Goal: Task Accomplishment & Management: Manage account settings

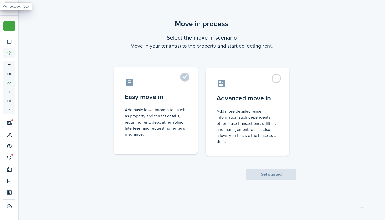
click at [187, 89] on label "Easy move in Add basic lease information such as property and tenant details, r…" at bounding box center [156, 110] width 84 height 87
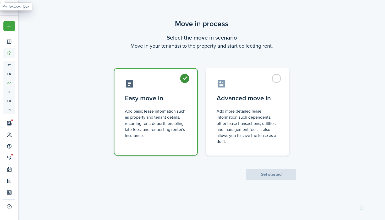
radio input "true"
click at [266, 172] on button "Get started" at bounding box center [271, 175] width 50 height 12
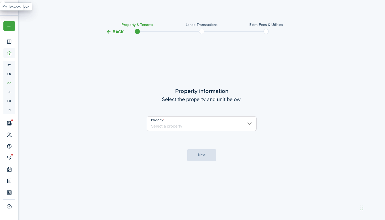
click at [242, 124] on input "Property" at bounding box center [202, 123] width 110 height 15
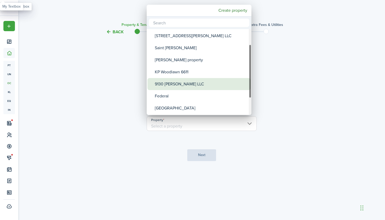
click at [193, 83] on div "9130 [PERSON_NAME] LLC" at bounding box center [201, 84] width 93 height 12
type input "9130 [PERSON_NAME] LLC"
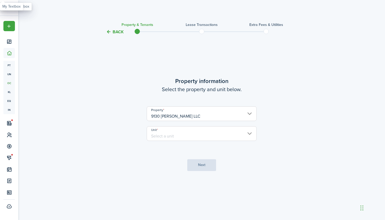
click at [195, 132] on input "Unit" at bounding box center [202, 133] width 110 height 15
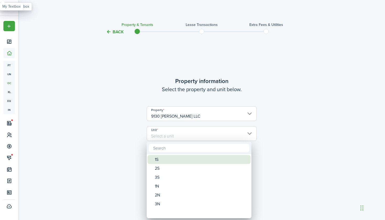
click at [179, 161] on div "1S" at bounding box center [201, 159] width 93 height 9
type input "1S"
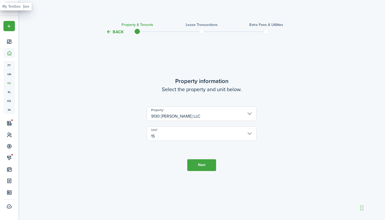
click at [195, 163] on button "Next" at bounding box center [201, 165] width 29 height 12
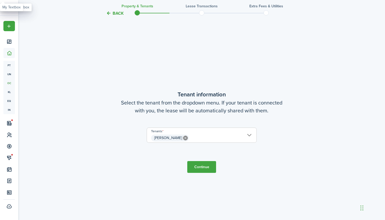
scroll to position [185, 0]
click at [200, 167] on button "Continue" at bounding box center [201, 166] width 29 height 12
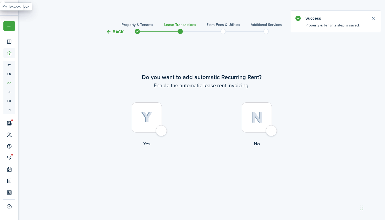
click at [157, 121] on div at bounding box center [147, 117] width 30 height 30
radio input "true"
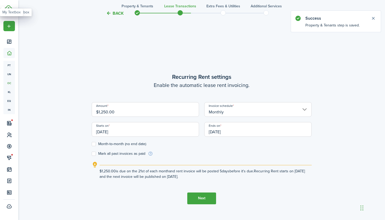
scroll to position [185, 0]
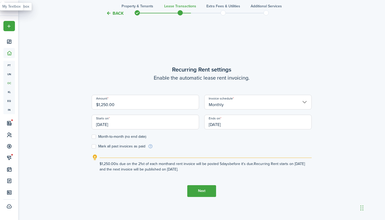
click at [103, 105] on input "$1,250.00" at bounding box center [145, 102] width 107 height 15
type input "$1,450.00"
click at [105, 125] on input "[DATE]" at bounding box center [145, 122] width 107 height 15
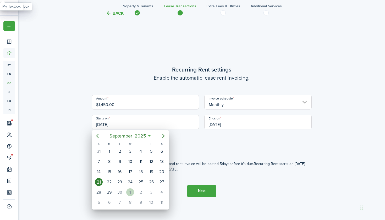
click at [130, 191] on div "1" at bounding box center [130, 192] width 8 height 8
type input "[DATE]"
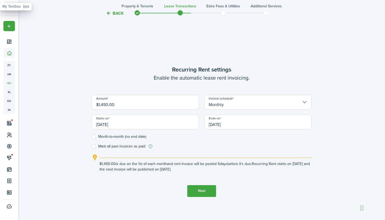
click at [242, 126] on input "[DATE]" at bounding box center [257, 122] width 107 height 15
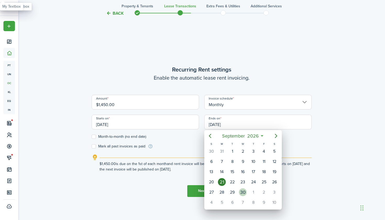
click at [241, 190] on div "30" at bounding box center [243, 192] width 8 height 8
type input "[DATE]"
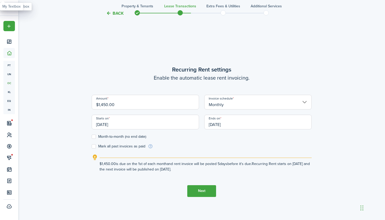
click at [198, 190] on button "Next" at bounding box center [201, 191] width 29 height 12
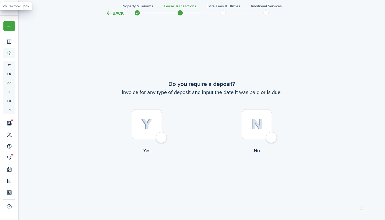
scroll to position [404, 0]
click at [260, 119] on div at bounding box center [257, 124] width 30 height 30
radio input "true"
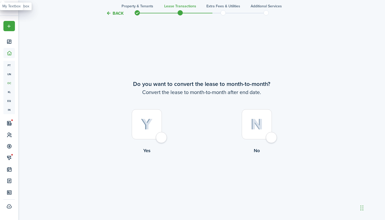
scroll to position [624, 0]
click at [155, 127] on div at bounding box center [147, 124] width 30 height 30
radio input "true"
click at [200, 179] on button "Continue" at bounding box center [201, 176] width 29 height 12
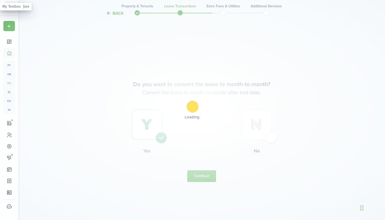
scroll to position [0, 0]
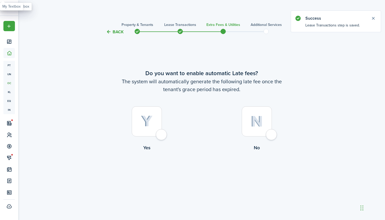
click at [153, 123] on div at bounding box center [147, 121] width 30 height 30
radio input "true"
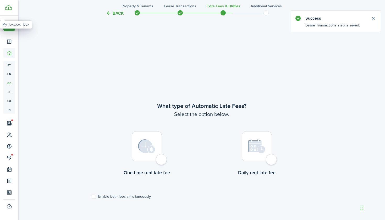
scroll to position [185, 0]
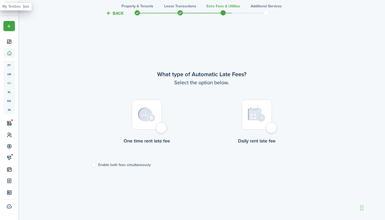
click at [146, 112] on img at bounding box center [146, 115] width 17 height 14
radio input "true"
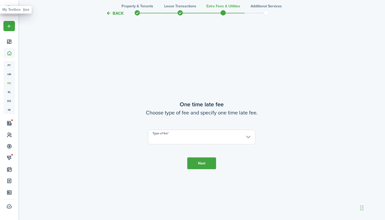
scroll to position [404, 0]
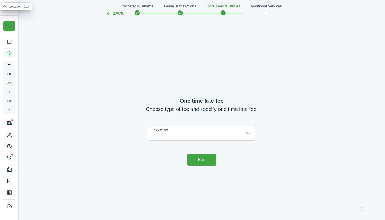
click at [167, 130] on input "Type of fee" at bounding box center [201, 133] width 107 height 15
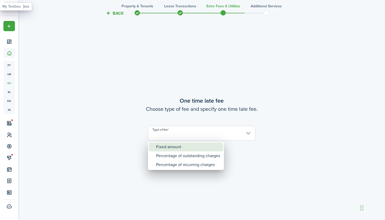
click at [166, 146] on div "Fixed amount" at bounding box center [188, 146] width 64 height 9
type input "Fixed amount"
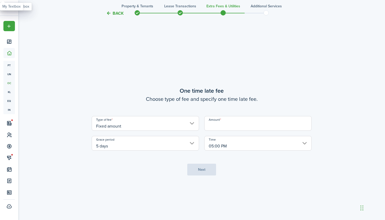
click at [220, 122] on input "Amount" at bounding box center [257, 123] width 107 height 15
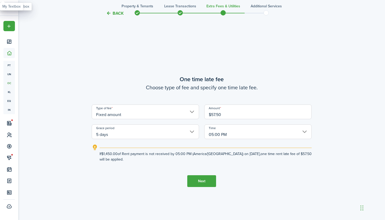
click at [239, 132] on input "05:00 PM" at bounding box center [257, 131] width 107 height 15
type input "$57.50"
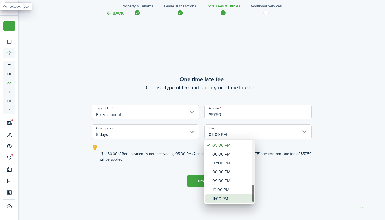
click at [219, 198] on div "11:00 PM" at bounding box center [231, 198] width 38 height 9
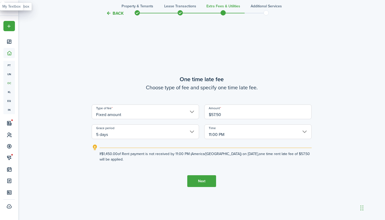
click at [227, 133] on input "11:00 PM" at bounding box center [257, 131] width 107 height 15
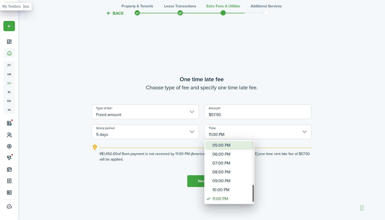
click at [219, 145] on div "05:00 PM" at bounding box center [231, 145] width 38 height 9
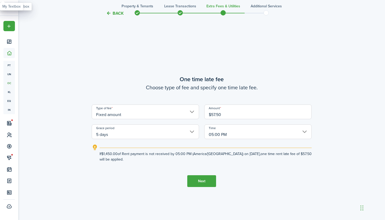
click at [221, 134] on input "05:00 PM" at bounding box center [257, 131] width 107 height 15
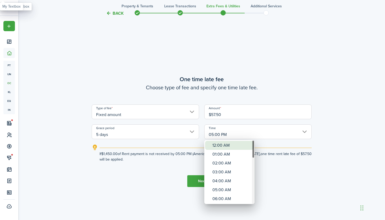
click at [217, 149] on div "12:00 AM" at bounding box center [231, 145] width 38 height 9
type input "12:00 AM"
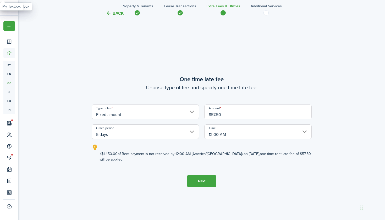
click at [204, 181] on button "Next" at bounding box center [201, 181] width 29 height 12
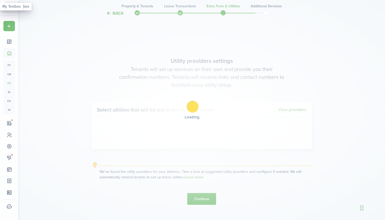
scroll to position [624, 0]
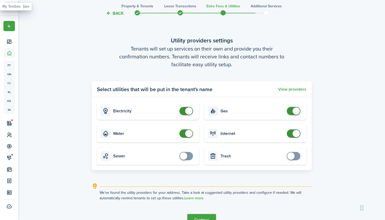
checkbox input "false"
click at [183, 133] on span at bounding box center [185, 133] width 5 height 8
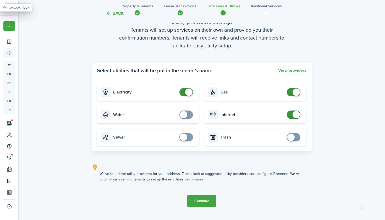
scroll to position [645, 0]
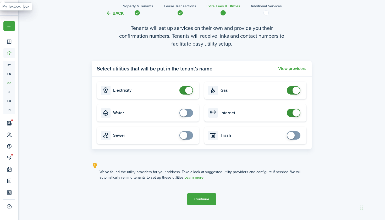
click at [194, 200] on button "Continue" at bounding box center [201, 199] width 29 height 12
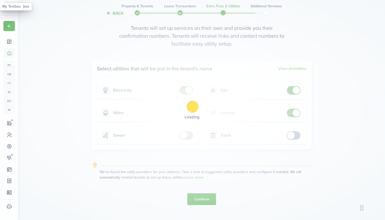
scroll to position [0, 0]
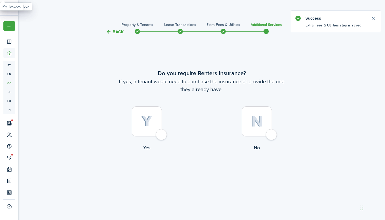
click at [153, 124] on div at bounding box center [147, 121] width 30 height 30
radio input "true"
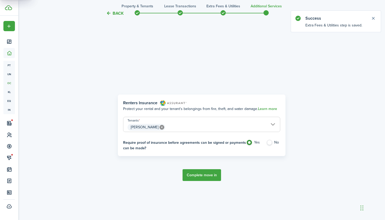
scroll to position [185, 0]
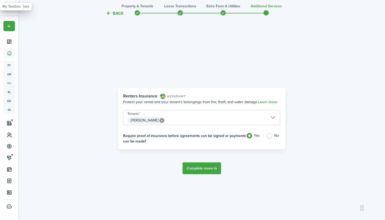
click at [200, 168] on button "Complete move in" at bounding box center [201, 168] width 38 height 12
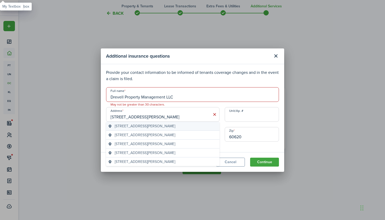
type input "[STREET_ADDRESS][PERSON_NAME]"
click at [175, 128] on span "[STREET_ADDRESS][PERSON_NAME]" at bounding box center [145, 125] width 60 height 5
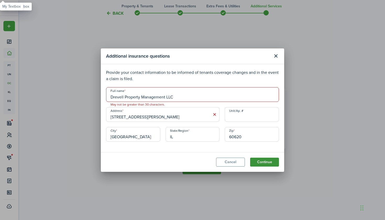
click at [269, 161] on button "Continue" at bounding box center [264, 162] width 29 height 9
type input "Drevell Property Management"
click at [265, 161] on button "Continue" at bounding box center [264, 162] width 29 height 9
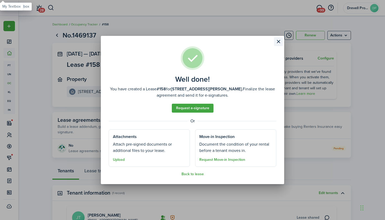
click at [278, 42] on button "Close modal" at bounding box center [278, 41] width 9 height 9
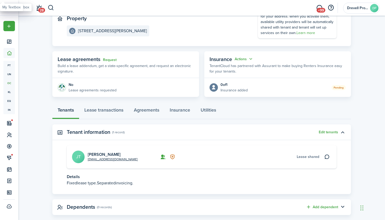
scroll to position [62, 0]
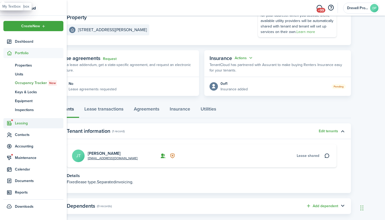
click at [21, 124] on span "Leasing" at bounding box center [39, 122] width 48 height 5
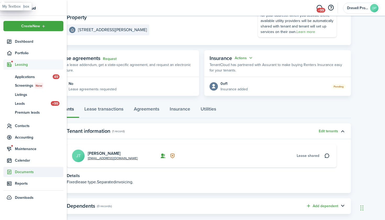
click at [25, 169] on span "Documents" at bounding box center [39, 171] width 48 height 5
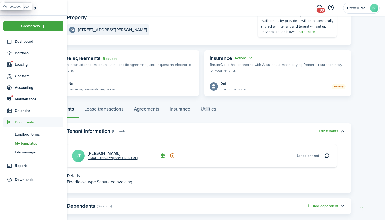
click at [26, 141] on span "My templates" at bounding box center [39, 143] width 48 height 5
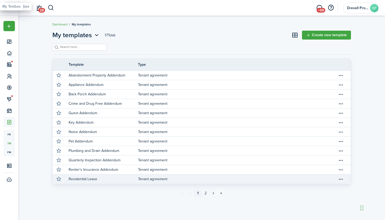
click at [161, 180] on link "Tenant agreement" at bounding box center [237, 178] width 199 height 9
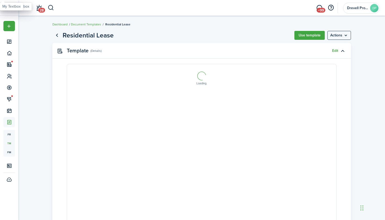
select select "fit"
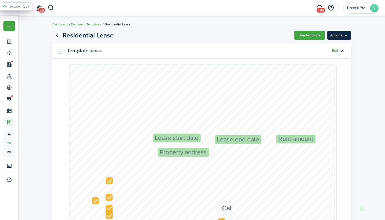
click at [335, 32] on menu-btn "Actions" at bounding box center [339, 35] width 24 height 9
click at [315, 36] on button "Use template" at bounding box center [309, 35] width 30 height 9
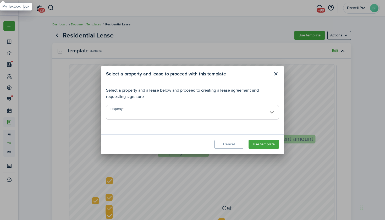
click at [261, 109] on input "Property" at bounding box center [192, 112] width 173 height 15
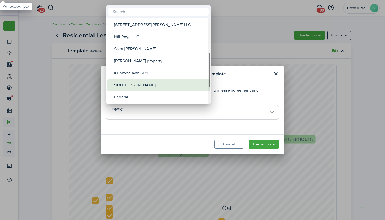
click at [160, 84] on div "9130 [PERSON_NAME] LLC" at bounding box center [160, 85] width 93 height 12
type input "9130 [PERSON_NAME] LLC"
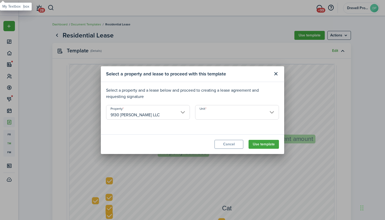
click at [205, 111] on input "Unit" at bounding box center [237, 112] width 84 height 15
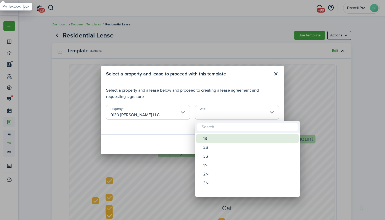
click at [209, 136] on div "1S" at bounding box center [249, 138] width 93 height 9
type input "1S"
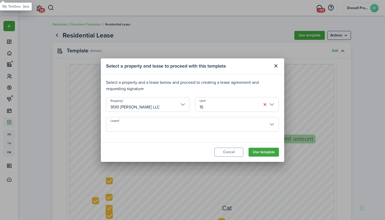
click at [211, 127] on input "Lease" at bounding box center [192, 124] width 173 height 15
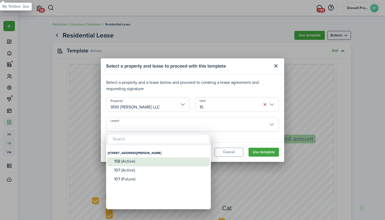
drag, startPoint x: 182, startPoint y: 157, endPoint x: 176, endPoint y: 158, distance: 6.0
click at [176, 159] on div "158 (Active)" at bounding box center [160, 161] width 93 height 5
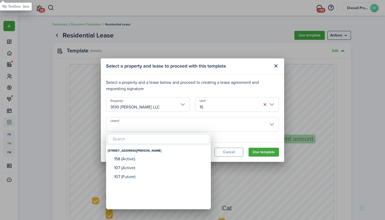
click at [229, 152] on div at bounding box center [192, 110] width 468 height 304
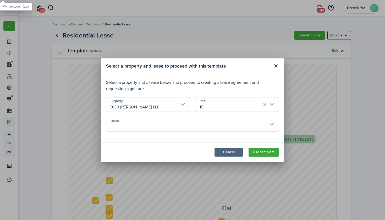
click at [231, 151] on button "Cancel" at bounding box center [228, 152] width 29 height 9
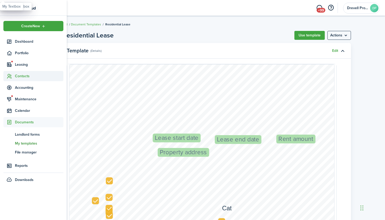
click at [23, 75] on span "Contacts" at bounding box center [39, 75] width 48 height 5
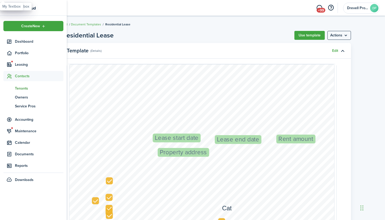
click at [22, 88] on span "Tenants" at bounding box center [39, 88] width 48 height 5
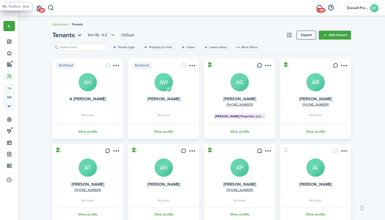
click at [88, 48] on input "search" at bounding box center [82, 47] width 46 height 5
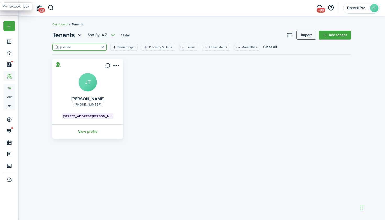
type input "jasmine"
click at [87, 132] on link "View profile" at bounding box center [88, 131] width 72 height 14
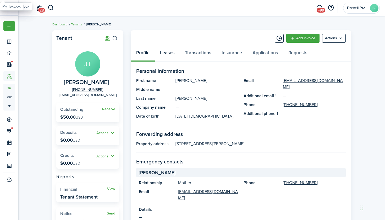
click at [170, 55] on link "Leases" at bounding box center [167, 54] width 25 height 16
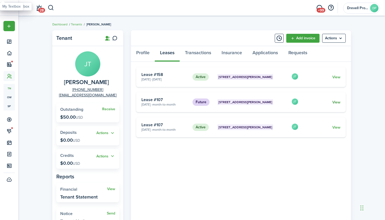
click at [336, 101] on link "View" at bounding box center [336, 101] width 8 height 5
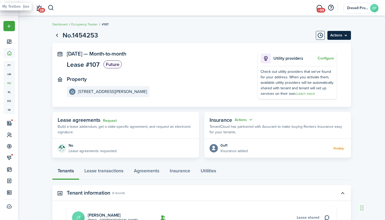
click at [339, 38] on menu-btn "Actions" at bounding box center [339, 35] width 24 height 9
click at [321, 46] on button "Delete" at bounding box center [328, 46] width 46 height 9
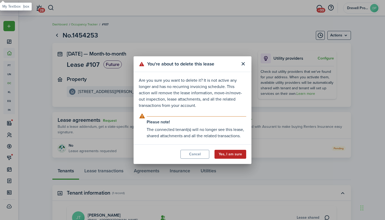
click at [228, 155] on button "Yes, I am sure" at bounding box center [230, 154] width 32 height 9
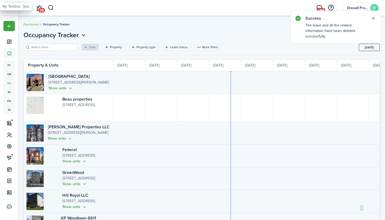
scroll to position [0, 96]
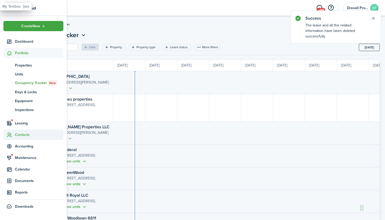
click at [25, 138] on span "Contacts" at bounding box center [33, 135] width 60 height 10
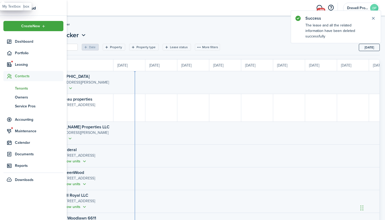
click at [26, 87] on span "Tenants" at bounding box center [39, 88] width 48 height 5
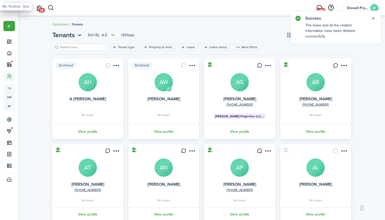
click at [93, 47] on input "search" at bounding box center [82, 47] width 46 height 5
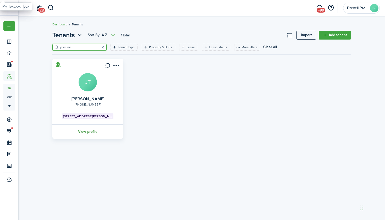
type input "jasmine"
click at [86, 130] on link "View profile" at bounding box center [88, 131] width 72 height 14
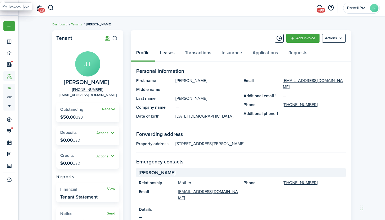
click at [174, 52] on link "Leases" at bounding box center [167, 54] width 25 height 16
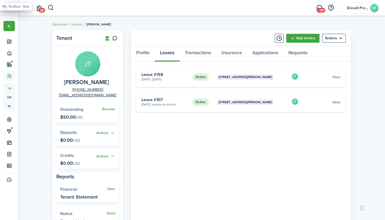
click at [336, 102] on link "View" at bounding box center [336, 101] width 8 height 5
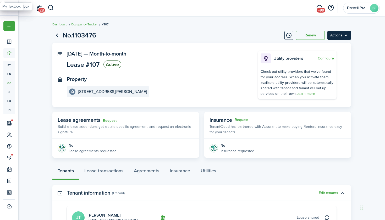
click at [338, 36] on menu-btn "Actions" at bounding box center [339, 35] width 24 height 9
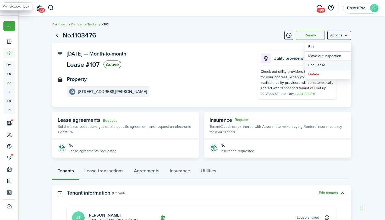
click at [320, 65] on link "End Lease" at bounding box center [328, 65] width 46 height 9
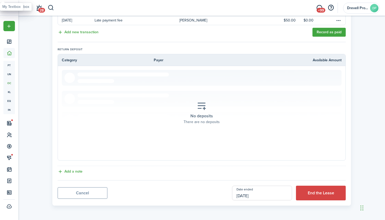
scroll to position [130, 0]
click at [274, 199] on input "[DATE]" at bounding box center [262, 193] width 60 height 15
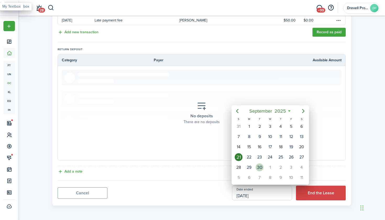
click at [259, 167] on div "30" at bounding box center [259, 167] width 8 height 8
type input "[DATE]"
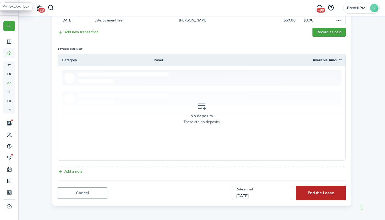
click at [315, 195] on button "End the Lease" at bounding box center [321, 193] width 50 height 15
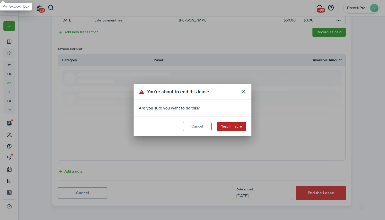
click at [234, 123] on button "Yes, I'm sure" at bounding box center [231, 126] width 29 height 9
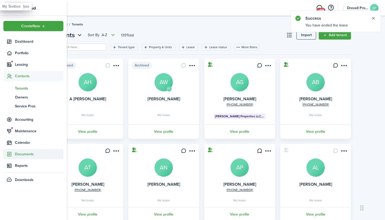
click at [24, 155] on span "Documents" at bounding box center [39, 153] width 48 height 5
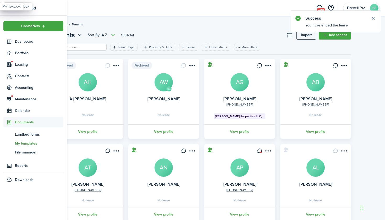
click at [25, 145] on span "My templates" at bounding box center [39, 143] width 48 height 5
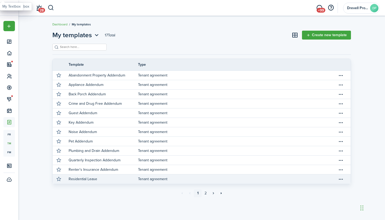
click at [150, 179] on link "Tenant agreement" at bounding box center [237, 178] width 199 height 9
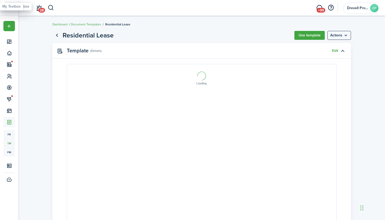
select select "fit"
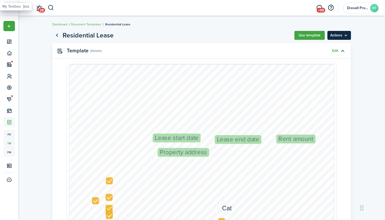
click at [330, 35] on menu-btn "Actions" at bounding box center [339, 35] width 24 height 9
click at [314, 36] on button "Use template" at bounding box center [309, 35] width 30 height 9
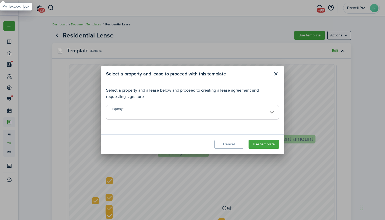
click at [254, 110] on input "Property" at bounding box center [192, 112] width 173 height 15
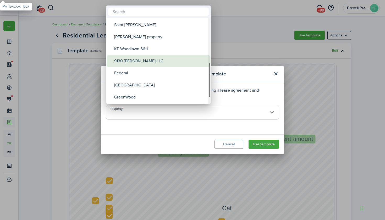
click at [141, 61] on div "9130 [PERSON_NAME] LLC" at bounding box center [160, 61] width 93 height 12
type input "9130 [PERSON_NAME] LLC"
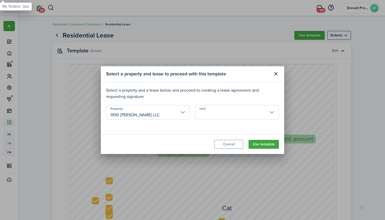
click at [210, 112] on input "Unit" at bounding box center [237, 112] width 84 height 15
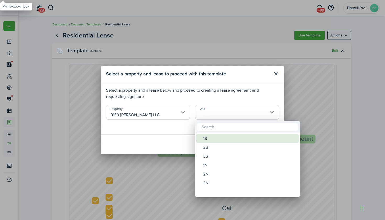
click at [210, 137] on div "1S" at bounding box center [249, 138] width 93 height 9
type input "1S"
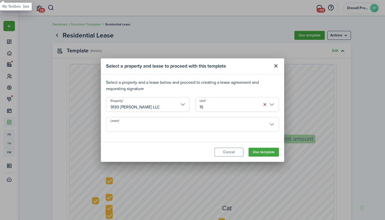
click at [229, 126] on input "Lease" at bounding box center [192, 124] width 173 height 15
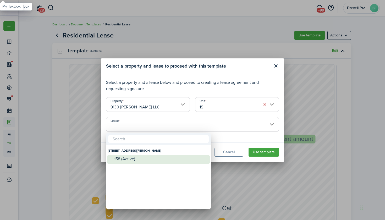
click at [190, 157] on div "158 (Active)" at bounding box center [160, 158] width 93 height 5
type input "[STREET_ADDRESS][PERSON_NAME]. Lease #158 (Active)"
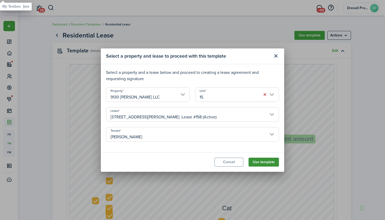
click at [261, 161] on button "Use template" at bounding box center [263, 162] width 30 height 9
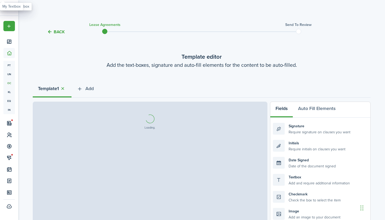
select select "fit"
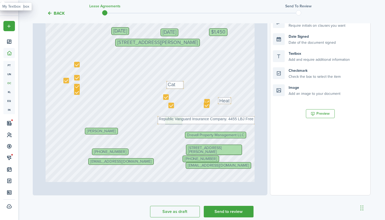
scroll to position [27, 0]
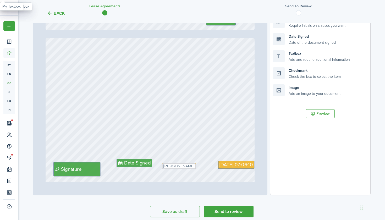
type input "5"
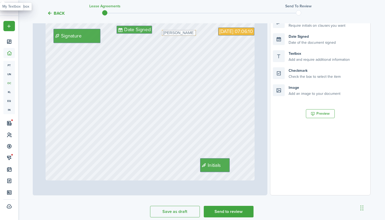
scroll to position [1228, 0]
click at [225, 211] on button "Send to review" at bounding box center [229, 212] width 50 height 12
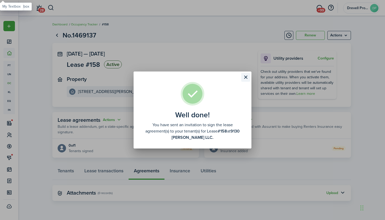
click at [245, 76] on button "Close modal" at bounding box center [245, 77] width 9 height 9
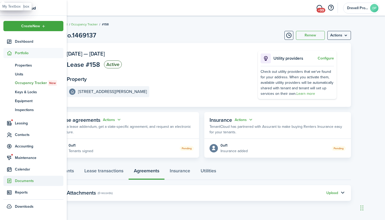
click at [21, 181] on span "Documents" at bounding box center [39, 180] width 48 height 5
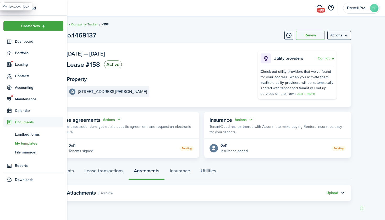
click at [25, 143] on span "My templates" at bounding box center [39, 143] width 48 height 5
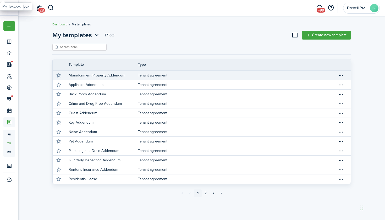
click at [201, 75] on link "Tenant agreement" at bounding box center [237, 75] width 199 height 9
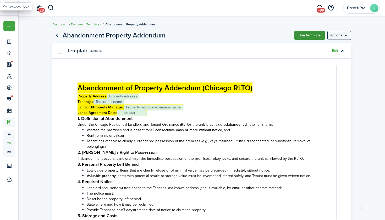
click at [310, 36] on button "Use template" at bounding box center [309, 35] width 30 height 9
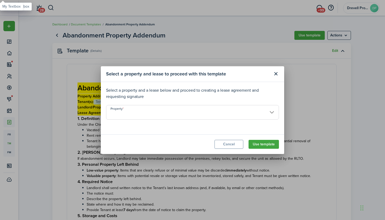
click at [234, 111] on input "Property" at bounding box center [192, 112] width 173 height 15
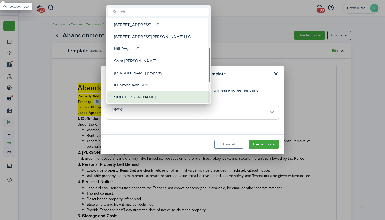
click at [155, 93] on div "9130 [PERSON_NAME] LLC" at bounding box center [160, 97] width 93 height 12
type input "9130 [PERSON_NAME] LLC"
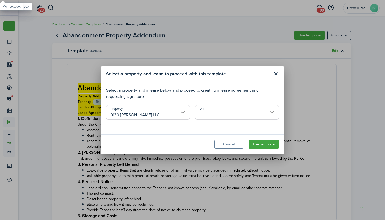
click at [200, 111] on input "Unit" at bounding box center [237, 112] width 84 height 15
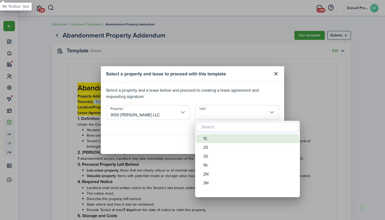
click at [206, 136] on div "1S" at bounding box center [249, 138] width 93 height 9
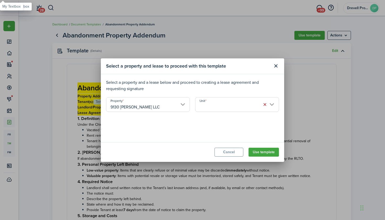
type input "1S"
click at [210, 126] on input "Lease" at bounding box center [192, 124] width 173 height 15
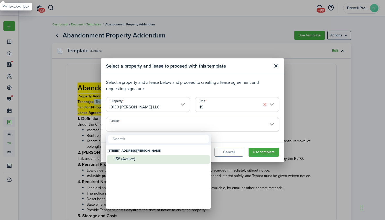
click at [184, 160] on div "158 (Active)" at bounding box center [160, 158] width 93 height 5
type input "[STREET_ADDRESS][PERSON_NAME]. Lease #158 (Active)"
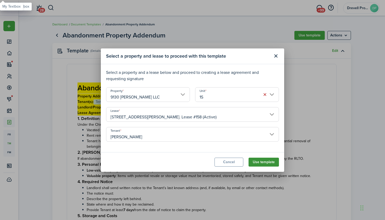
click at [257, 159] on button "Use template" at bounding box center [263, 162] width 30 height 9
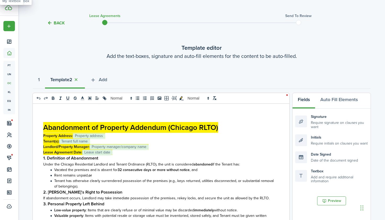
select select "fit"
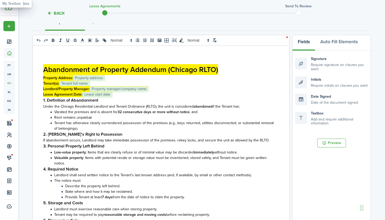
scroll to position [64, 0]
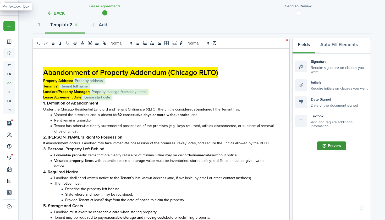
click at [328, 147] on button "Preview" at bounding box center [331, 145] width 29 height 9
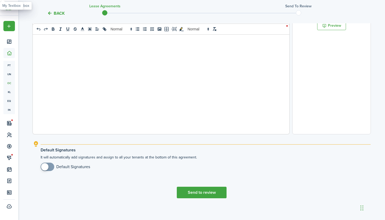
scroll to position [183, 0]
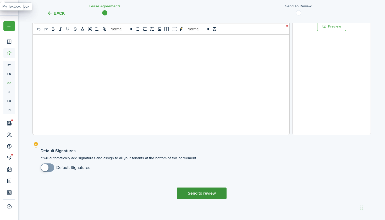
click at [208, 195] on button "Send to review" at bounding box center [202, 193] width 50 height 12
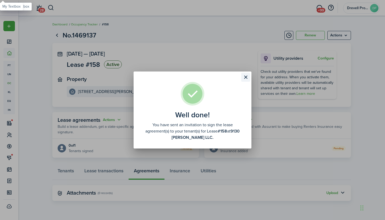
click at [245, 75] on button "Close modal" at bounding box center [245, 77] width 9 height 9
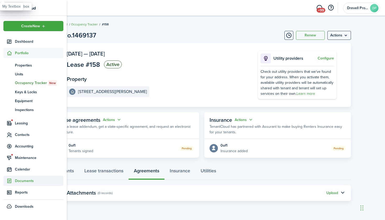
click at [19, 182] on span "Documents" at bounding box center [39, 180] width 48 height 5
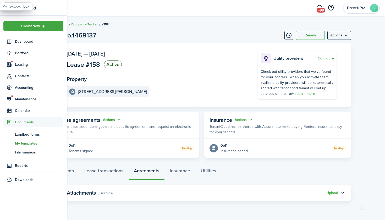
click at [21, 142] on span "My templates" at bounding box center [39, 143] width 48 height 5
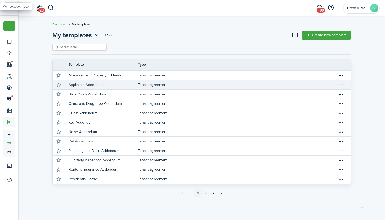
click at [111, 84] on link "Appliance Addendum" at bounding box center [103, 84] width 69 height 9
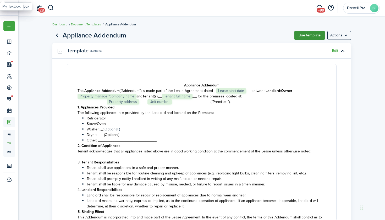
click at [316, 35] on button "Use template" at bounding box center [309, 35] width 30 height 9
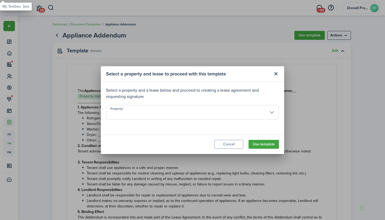
click at [266, 115] on input "Property" at bounding box center [192, 112] width 173 height 15
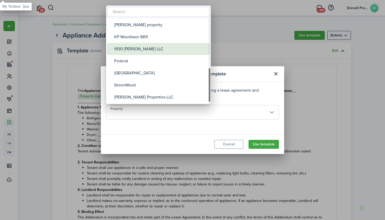
click at [139, 50] on div "9130 [PERSON_NAME] LLC" at bounding box center [160, 49] width 93 height 12
type input "9130 [PERSON_NAME] LLC"
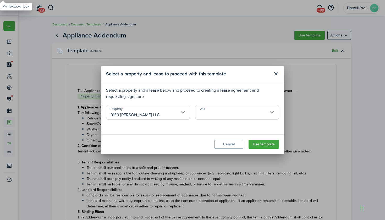
click at [204, 110] on input "Unit" at bounding box center [237, 112] width 84 height 15
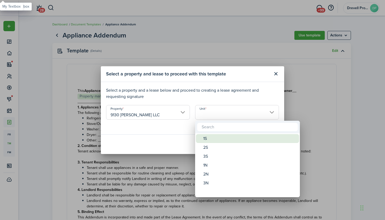
click at [208, 137] on div "1S" at bounding box center [249, 138] width 93 height 9
type input "1S"
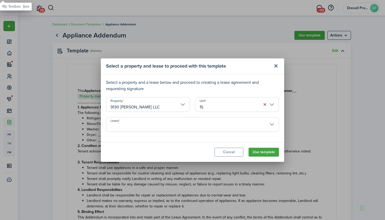
click at [206, 126] on input "Lease" at bounding box center [192, 124] width 173 height 15
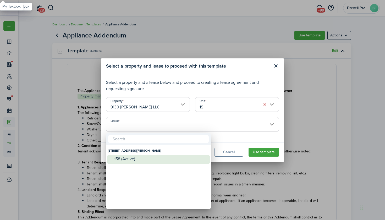
click at [177, 155] on div "158 (Active)" at bounding box center [160, 159] width 93 height 8
type input "[STREET_ADDRESS][PERSON_NAME]. Lease #158 (Active)"
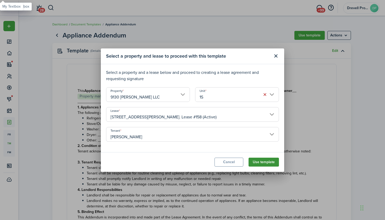
click at [258, 161] on button "Use template" at bounding box center [263, 162] width 30 height 9
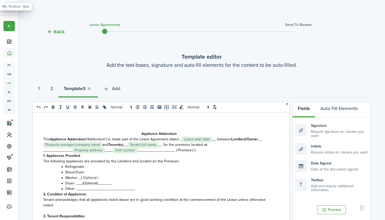
select select "fit"
click at [335, 207] on button "Preview" at bounding box center [331, 209] width 29 height 9
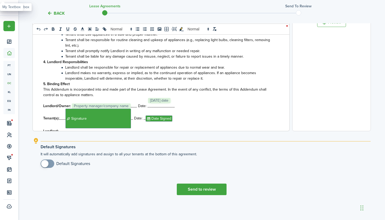
scroll to position [187, 0]
click at [198, 188] on button "Send to review" at bounding box center [202, 189] width 50 height 12
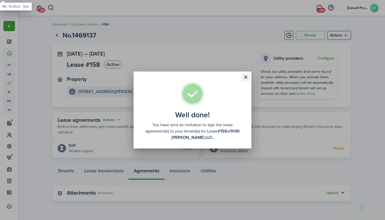
click at [244, 78] on button "Close modal" at bounding box center [245, 77] width 9 height 9
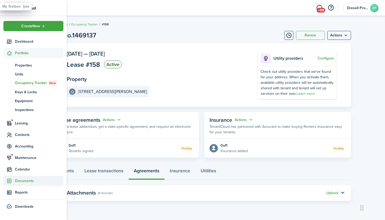
click at [19, 179] on span "Documents" at bounding box center [39, 180] width 48 height 5
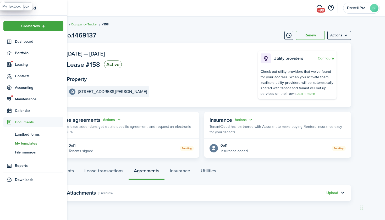
click at [21, 143] on span "My templates" at bounding box center [39, 143] width 48 height 5
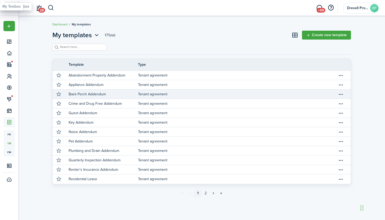
click at [102, 93] on p "Back Porch Addendum" at bounding box center [87, 93] width 37 height 5
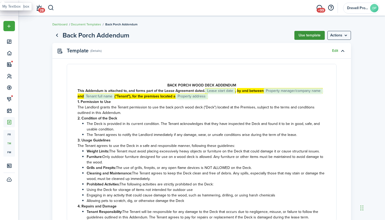
click at [310, 35] on button "Use template" at bounding box center [309, 35] width 30 height 9
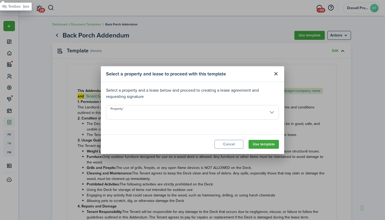
click at [240, 116] on input "Property" at bounding box center [192, 112] width 173 height 15
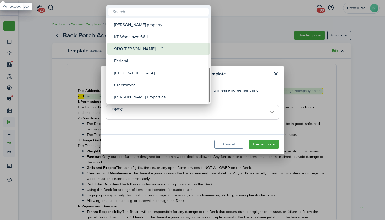
click at [150, 48] on div "9130 [PERSON_NAME] LLC" at bounding box center [160, 49] width 93 height 12
type input "9130 [PERSON_NAME] LLC"
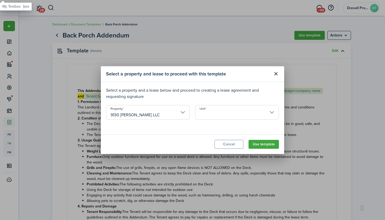
click at [210, 111] on input "Unit" at bounding box center [237, 112] width 84 height 15
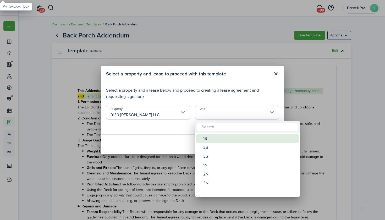
click at [209, 135] on div "1S" at bounding box center [249, 138] width 93 height 9
type input "1S"
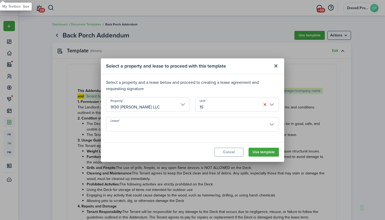
click at [206, 127] on input "Lease" at bounding box center [192, 124] width 173 height 15
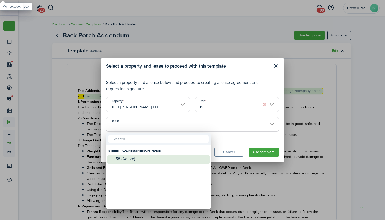
click at [178, 155] on div "158 (Active)" at bounding box center [160, 159] width 93 height 8
type input "[STREET_ADDRESS][PERSON_NAME]. Lease #158 (Active)"
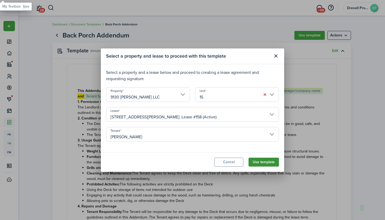
click at [265, 161] on button "Use template" at bounding box center [263, 162] width 30 height 9
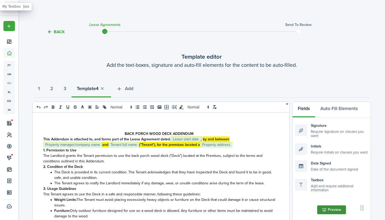
select select "fit"
click at [325, 207] on button "Preview" at bounding box center [331, 209] width 29 height 9
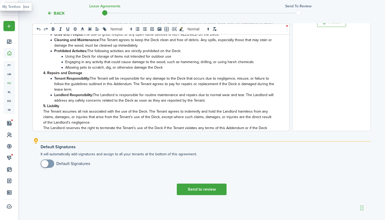
scroll to position [187, 0]
click at [205, 189] on button "Send to review" at bounding box center [202, 189] width 50 height 12
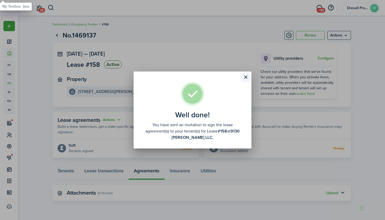
click at [246, 76] on button "Close modal" at bounding box center [245, 77] width 9 height 9
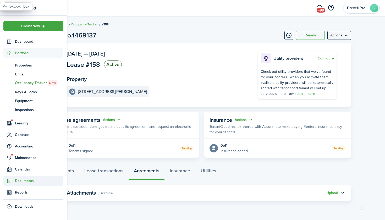
click at [19, 180] on span "Documents" at bounding box center [39, 180] width 48 height 5
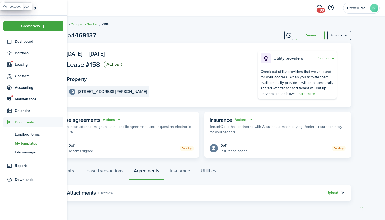
click at [22, 142] on span "My templates" at bounding box center [39, 143] width 48 height 5
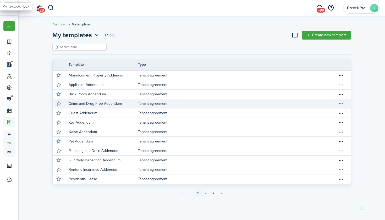
click at [92, 104] on p "Crime and Drug Free Addendum" at bounding box center [95, 103] width 53 height 5
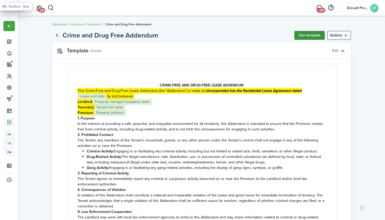
click at [302, 35] on button "Use template" at bounding box center [309, 35] width 30 height 9
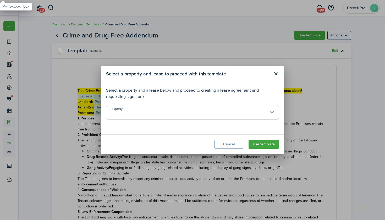
click at [235, 110] on input "Property" at bounding box center [192, 112] width 173 height 15
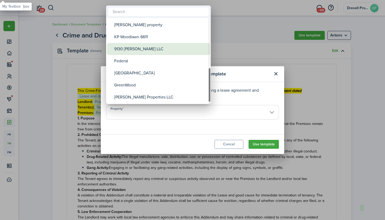
click at [145, 52] on div "9130 [PERSON_NAME] LLC" at bounding box center [160, 49] width 93 height 12
type input "9130 [PERSON_NAME] LLC"
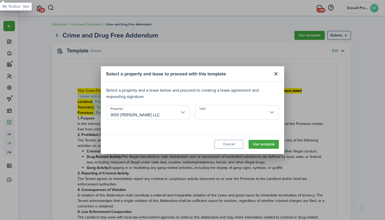
click at [220, 114] on input "Unit" at bounding box center [237, 112] width 84 height 15
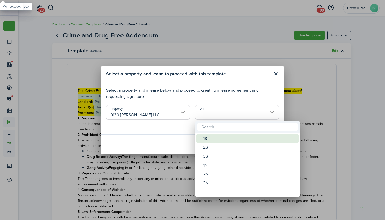
click at [215, 137] on div "1S" at bounding box center [249, 138] width 93 height 9
type input "1S"
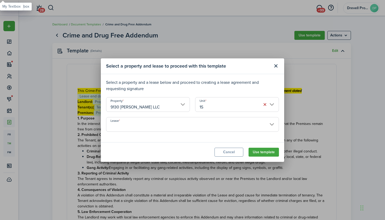
click at [243, 126] on input "Lease" at bounding box center [192, 124] width 173 height 15
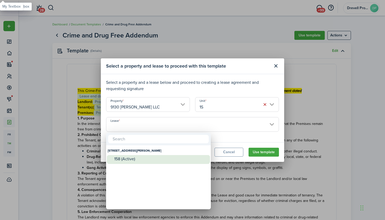
click at [192, 159] on div "158 (Active)" at bounding box center [160, 158] width 93 height 5
type input "[STREET_ADDRESS][PERSON_NAME]. Lease #158 (Active)"
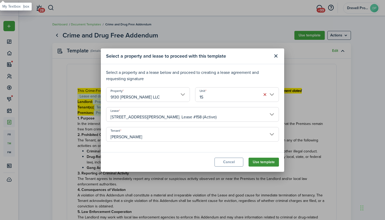
click at [269, 160] on button "Use template" at bounding box center [263, 162] width 30 height 9
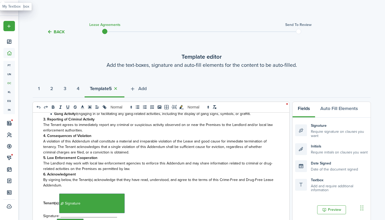
select select "fit"
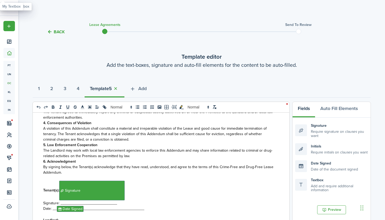
scroll to position [121, 0]
click at [331, 210] on button "Preview" at bounding box center [331, 209] width 29 height 9
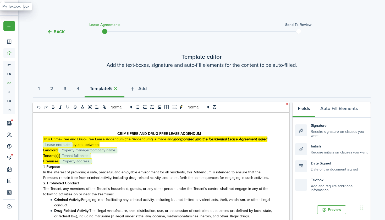
scroll to position [0, 0]
click at [332, 110] on button "Auto Fill Elements" at bounding box center [339, 110] width 48 height 16
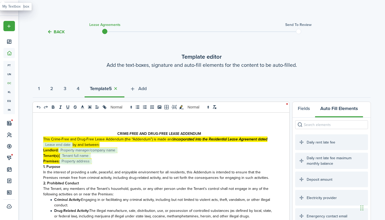
click at [318, 129] on input "search" at bounding box center [331, 124] width 73 height 9
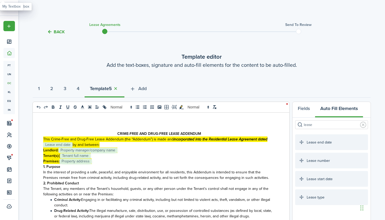
type input "lease"
click at [62, 144] on span "Lease end date" at bounding box center [57, 144] width 29 height 5
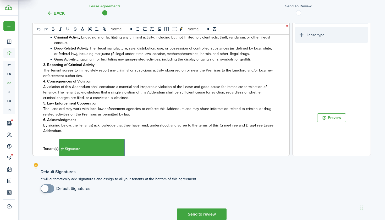
scroll to position [180, 0]
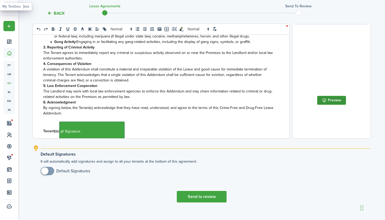
click at [324, 97] on button "Preview" at bounding box center [331, 100] width 29 height 9
click at [202, 194] on button "Send to review" at bounding box center [202, 197] width 50 height 12
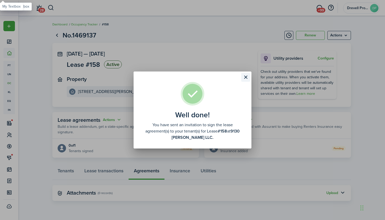
click at [245, 76] on button "Close modal" at bounding box center [245, 77] width 9 height 9
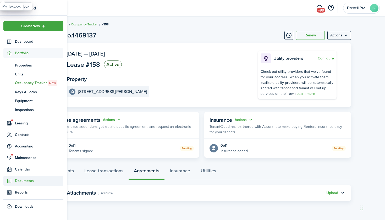
click at [21, 179] on span "Documents" at bounding box center [39, 180] width 48 height 5
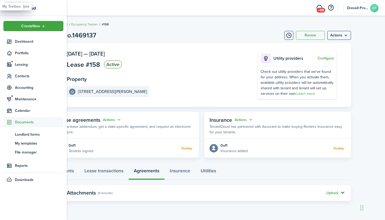
click at [21, 179] on span "Downloads" at bounding box center [24, 179] width 19 height 5
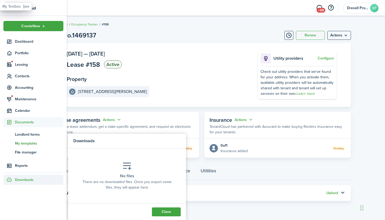
click at [22, 142] on span "My templates" at bounding box center [39, 143] width 48 height 5
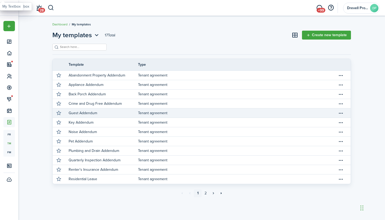
click at [83, 114] on p "Guest Addendum" at bounding box center [83, 112] width 29 height 5
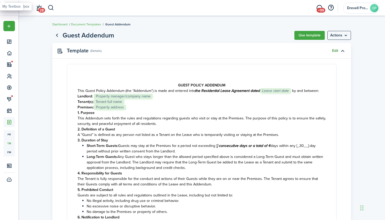
click at [332, 50] on link "Edit" at bounding box center [335, 51] width 6 height 4
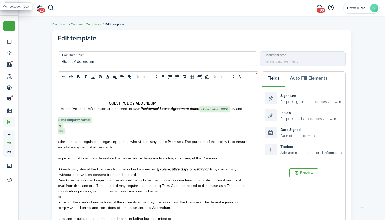
scroll to position [0, 52]
click at [213, 170] on span "days within any [_30__]-day period without prior written consent from the Landl…" at bounding box center [132, 171] width 209 height 11
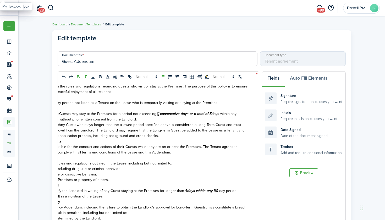
scroll to position [63, 0]
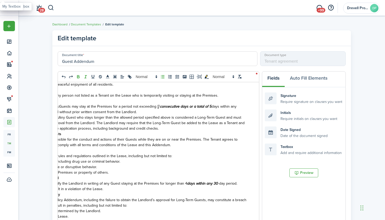
click at [187, 183] on em "days within any 30" at bounding box center [202, 183] width 31 height 5
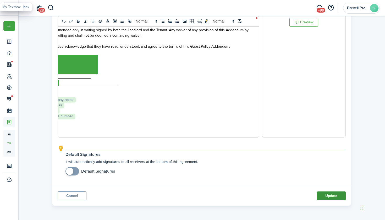
scroll to position [150, 0]
click at [337, 195] on button "Update" at bounding box center [331, 195] width 29 height 9
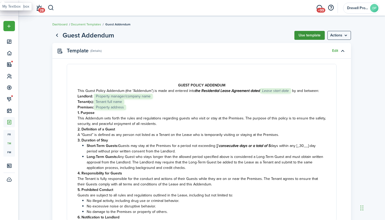
click at [301, 35] on button "Use template" at bounding box center [309, 35] width 30 height 9
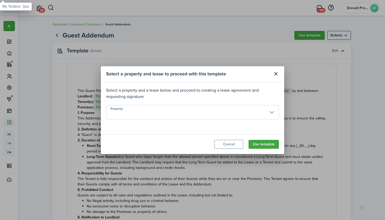
click at [236, 112] on input "Property" at bounding box center [192, 112] width 173 height 15
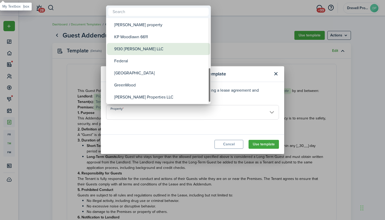
click at [152, 52] on div "9130 [PERSON_NAME] LLC" at bounding box center [160, 49] width 93 height 12
type input "9130 [PERSON_NAME] LLC"
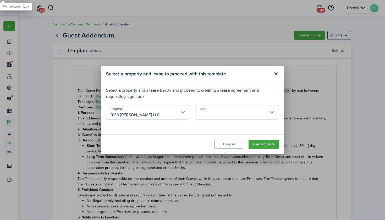
click at [211, 111] on input "Unit" at bounding box center [237, 112] width 84 height 15
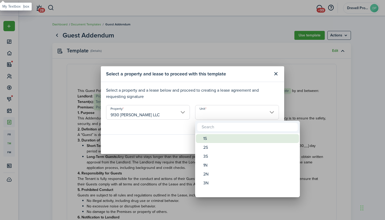
click at [210, 136] on div "1S" at bounding box center [249, 138] width 93 height 9
type input "1S"
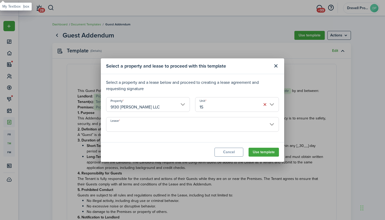
click at [195, 127] on input "Lease" at bounding box center [192, 124] width 173 height 15
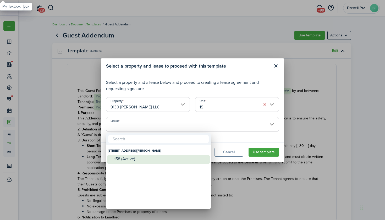
click at [174, 155] on div "158 (Active)" at bounding box center [160, 159] width 93 height 8
type input "[STREET_ADDRESS][PERSON_NAME]. Lease #158 (Active)"
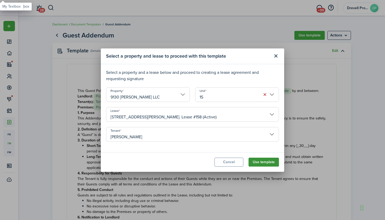
click at [260, 161] on button "Use template" at bounding box center [263, 162] width 30 height 9
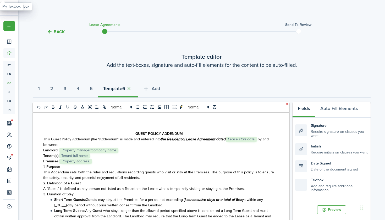
select select "fit"
click at [333, 205] on button "Preview" at bounding box center [331, 209] width 29 height 9
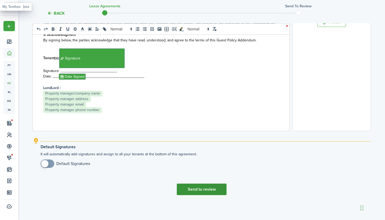
scroll to position [187, 0]
click at [202, 187] on button "Send to review" at bounding box center [202, 189] width 50 height 12
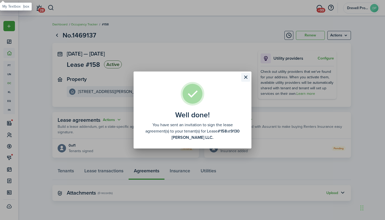
click at [244, 78] on button "Close modal" at bounding box center [245, 77] width 9 height 9
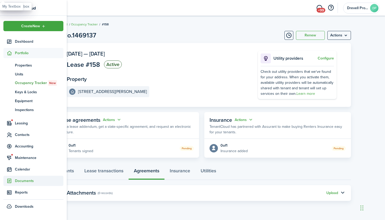
click at [21, 184] on span "Documents" at bounding box center [33, 181] width 60 height 10
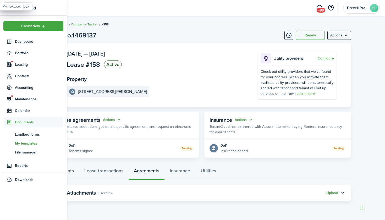
click at [29, 144] on span "My templates" at bounding box center [39, 143] width 48 height 5
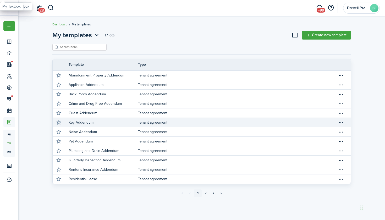
click at [81, 122] on p "Key Addendum" at bounding box center [81, 122] width 25 height 5
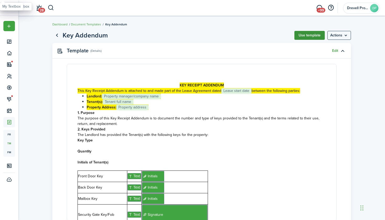
click at [312, 37] on button "Use template" at bounding box center [309, 35] width 30 height 9
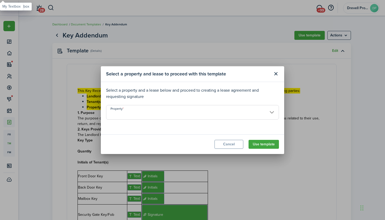
click at [271, 109] on input "Property" at bounding box center [192, 112] width 173 height 15
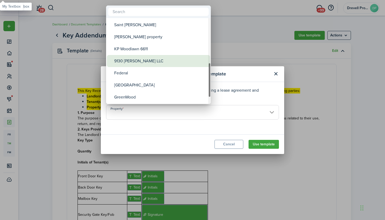
click at [154, 64] on div "9130 [PERSON_NAME] LLC" at bounding box center [160, 61] width 93 height 12
type input "9130 [PERSON_NAME] LLC"
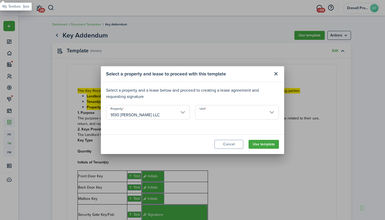
click at [205, 115] on input "Unit" at bounding box center [237, 112] width 84 height 15
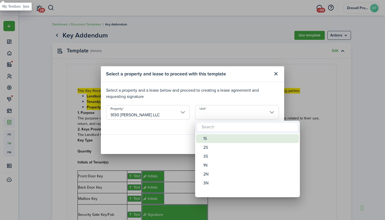
click at [207, 139] on div "1S" at bounding box center [249, 138] width 93 height 9
type input "1S"
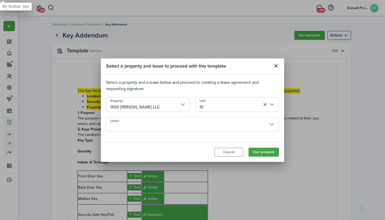
click at [189, 127] on input "Lease" at bounding box center [192, 124] width 173 height 15
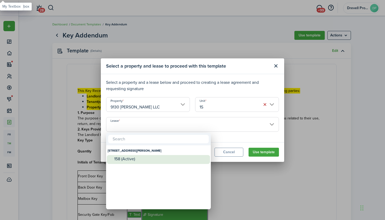
click at [173, 158] on div "158 (Active)" at bounding box center [160, 158] width 93 height 5
type input "[STREET_ADDRESS][PERSON_NAME]. Lease #158 (Active)"
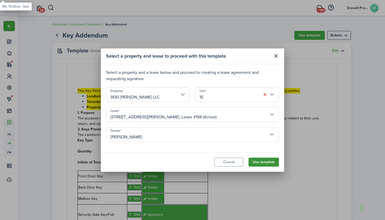
click at [271, 164] on button "Use template" at bounding box center [263, 162] width 30 height 9
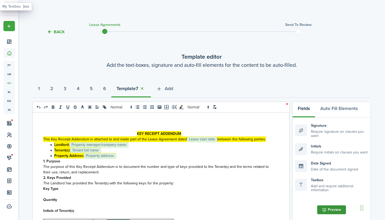
click at [330, 209] on button "Preview" at bounding box center [331, 209] width 29 height 9
select select "fit"
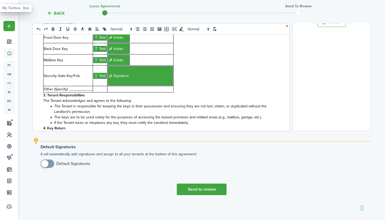
scroll to position [187, 0]
click at [214, 188] on button "Send to review" at bounding box center [202, 189] width 50 height 12
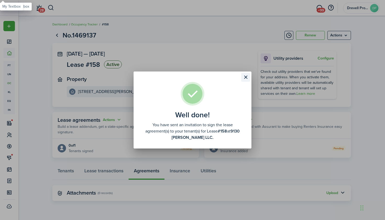
click at [245, 77] on button "Close modal" at bounding box center [245, 77] width 9 height 9
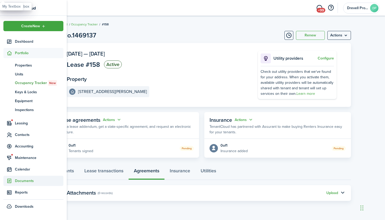
click at [20, 181] on span "Documents" at bounding box center [39, 180] width 48 height 5
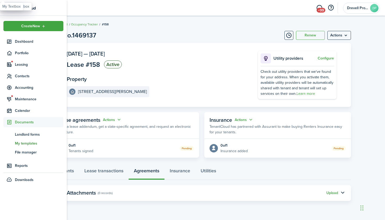
click at [30, 143] on span "My templates" at bounding box center [39, 143] width 48 height 5
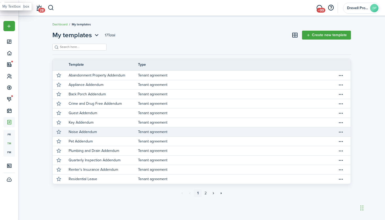
click at [84, 131] on p "Noise Addendum" at bounding box center [83, 131] width 28 height 5
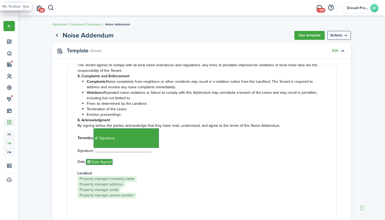
scroll to position [148, 0]
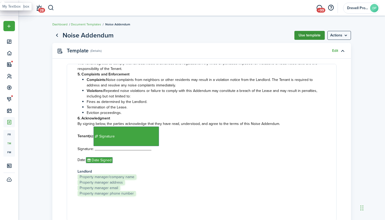
click at [312, 37] on button "Use template" at bounding box center [309, 35] width 30 height 9
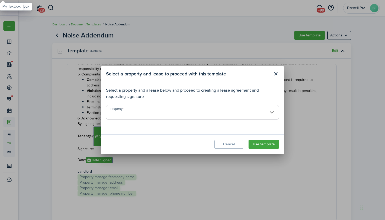
click at [251, 112] on input "Property" at bounding box center [192, 112] width 173 height 15
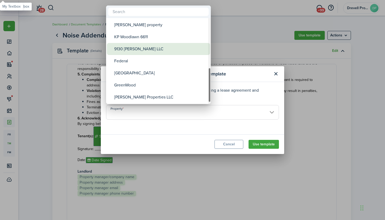
click at [146, 52] on div "9130 [PERSON_NAME] LLC" at bounding box center [160, 49] width 93 height 12
type input "9130 [PERSON_NAME] LLC"
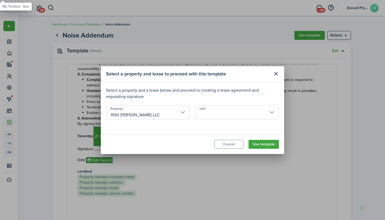
click at [207, 111] on input "Unit" at bounding box center [237, 112] width 84 height 15
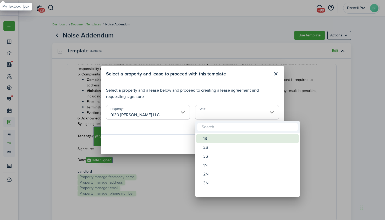
click at [205, 140] on div "1S" at bounding box center [249, 138] width 93 height 9
type input "1S"
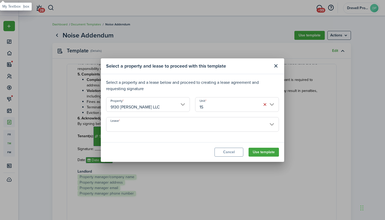
click at [189, 127] on input "Lease" at bounding box center [192, 124] width 173 height 15
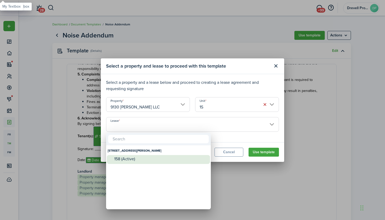
click at [166, 157] on div "158 (Active)" at bounding box center [160, 158] width 93 height 5
type input "[STREET_ADDRESS][PERSON_NAME]. Lease #158 (Active)"
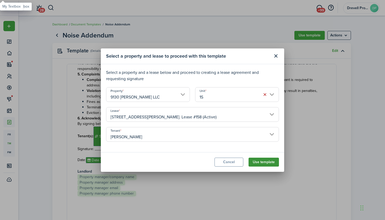
click at [265, 163] on button "Use template" at bounding box center [263, 162] width 30 height 9
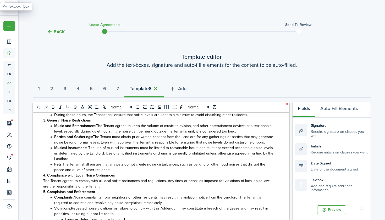
select select "fit"
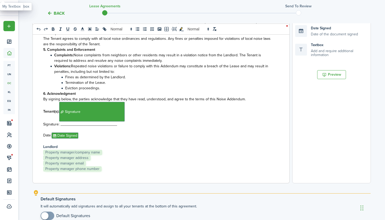
scroll to position [89, 0]
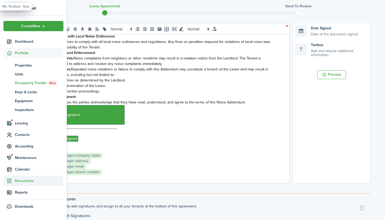
click at [20, 179] on span "Documents" at bounding box center [39, 180] width 48 height 5
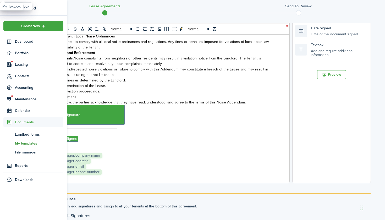
click at [24, 143] on span "My templates" at bounding box center [39, 143] width 48 height 5
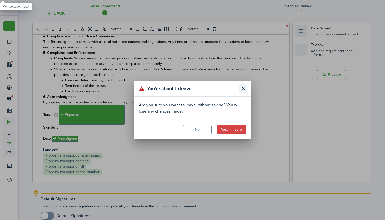
click at [242, 89] on button "Close modal" at bounding box center [242, 88] width 9 height 9
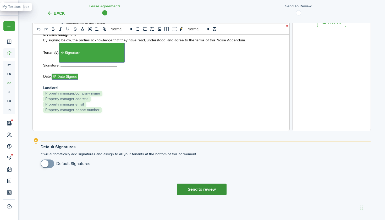
scroll to position [187, 0]
click at [209, 190] on button "Send to review" at bounding box center [202, 189] width 50 height 12
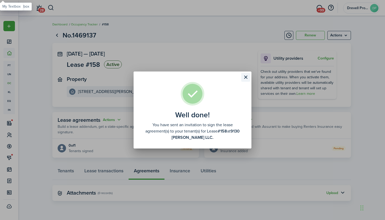
click at [245, 76] on button "Close modal" at bounding box center [245, 77] width 9 height 9
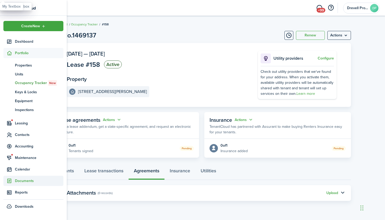
click at [23, 179] on span "Documents" at bounding box center [39, 180] width 48 height 5
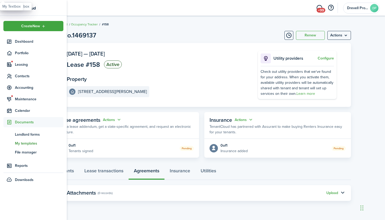
click at [23, 145] on span "My templates" at bounding box center [39, 143] width 48 height 5
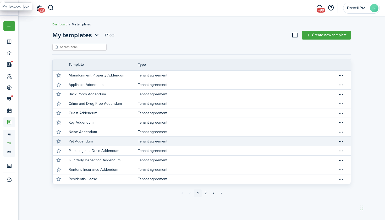
click at [89, 142] on p "Pet Addendum" at bounding box center [81, 140] width 24 height 5
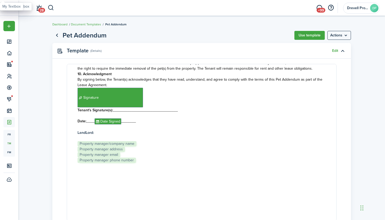
scroll to position [311, 0]
click at [308, 35] on button "Use template" at bounding box center [309, 35] width 30 height 9
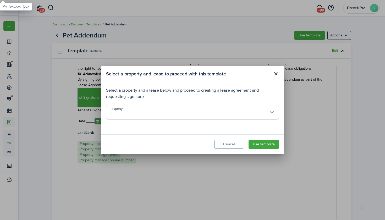
click at [253, 113] on input "Property" at bounding box center [192, 112] width 173 height 15
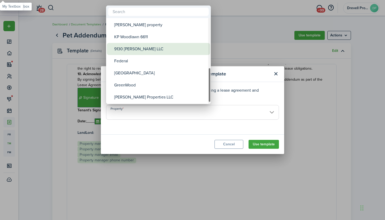
click at [153, 50] on div "9130 [PERSON_NAME] LLC" at bounding box center [160, 49] width 93 height 12
type input "9130 [PERSON_NAME] LLC"
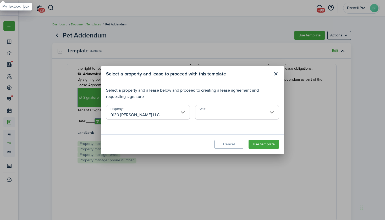
click at [205, 112] on input "Unit" at bounding box center [237, 112] width 84 height 15
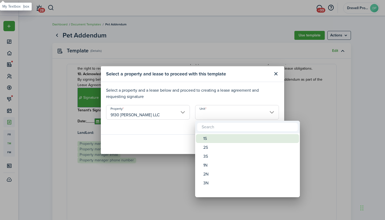
click at [206, 138] on div "1S" at bounding box center [249, 138] width 93 height 9
type input "1S"
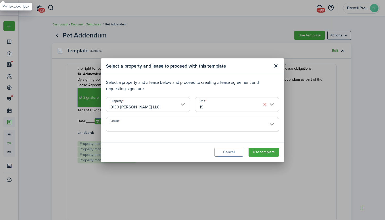
click at [209, 129] on input "Lease" at bounding box center [192, 124] width 173 height 15
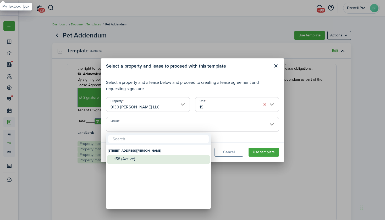
click at [181, 161] on div "158 (Active)" at bounding box center [160, 159] width 93 height 8
type input "[STREET_ADDRESS][PERSON_NAME]. Lease #158 (Active)"
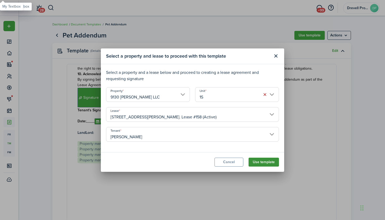
click at [262, 161] on button "Use template" at bounding box center [263, 162] width 30 height 9
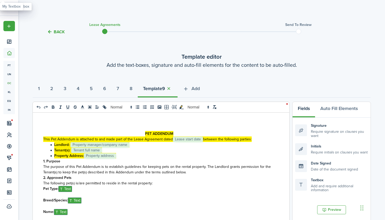
select select "fit"
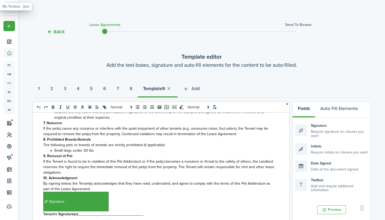
scroll to position [266, 0]
click at [328, 206] on button "Preview" at bounding box center [331, 209] width 29 height 9
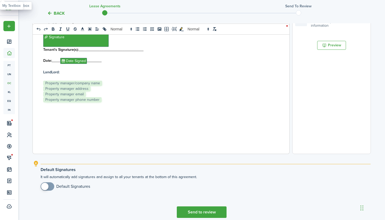
scroll to position [166, 0]
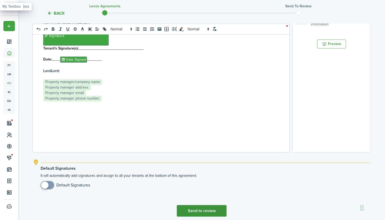
click at [200, 208] on button "Send to review" at bounding box center [202, 211] width 50 height 12
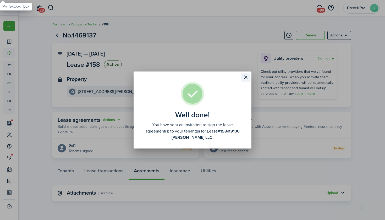
click at [244, 79] on button "Close modal" at bounding box center [245, 77] width 9 height 9
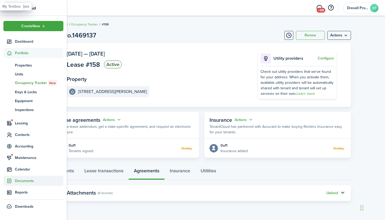
click at [21, 181] on span "Documents" at bounding box center [39, 180] width 48 height 5
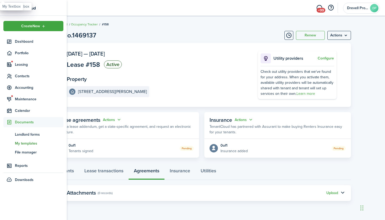
click at [27, 142] on span "My templates" at bounding box center [39, 143] width 48 height 5
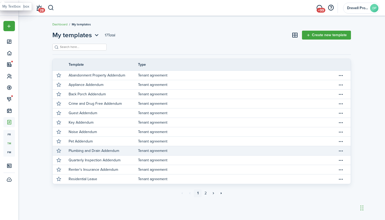
click at [84, 150] on p "Plumbing and Drain Addendum" at bounding box center [94, 150] width 51 height 5
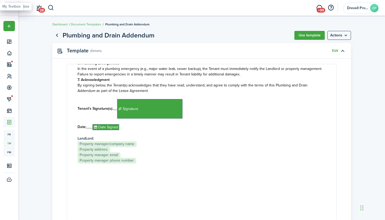
scroll to position [264, 0]
click at [307, 37] on button "Use template" at bounding box center [309, 35] width 30 height 9
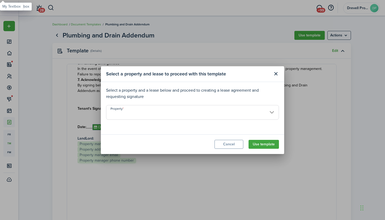
click at [248, 110] on input "Property" at bounding box center [192, 112] width 173 height 15
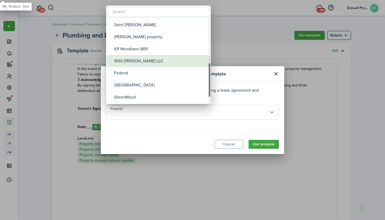
click at [151, 59] on div "9130 [PERSON_NAME] LLC" at bounding box center [160, 61] width 93 height 12
type input "9130 [PERSON_NAME] LLC"
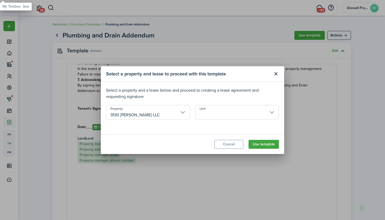
click at [209, 114] on input "Unit" at bounding box center [237, 112] width 84 height 15
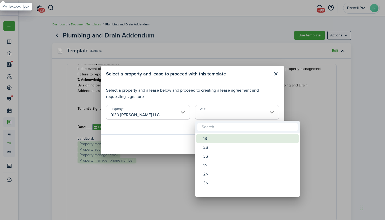
click at [208, 138] on div "1S" at bounding box center [249, 138] width 93 height 9
type input "1S"
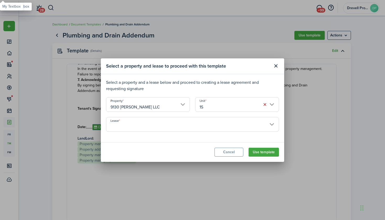
click at [204, 128] on input "Lease" at bounding box center [192, 124] width 173 height 15
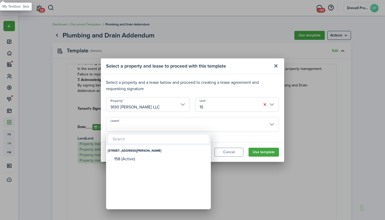
click at [173, 154] on div "[STREET_ADDRESS][PERSON_NAME]" at bounding box center [159, 150] width 102 height 9
click at [162, 157] on div "158 (Active)" at bounding box center [160, 158] width 93 height 5
type input "[STREET_ADDRESS][PERSON_NAME]. Lease #158 (Active)"
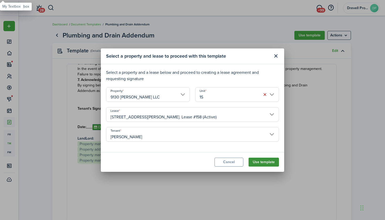
click at [259, 164] on button "Use template" at bounding box center [263, 162] width 30 height 9
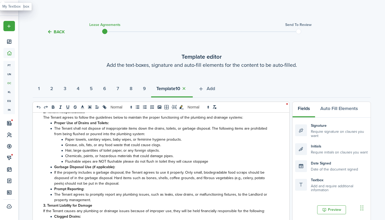
scroll to position [88, 0]
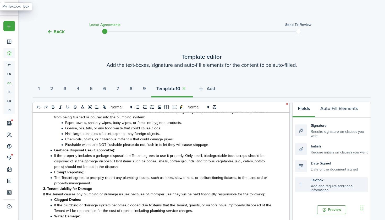
select select "fit"
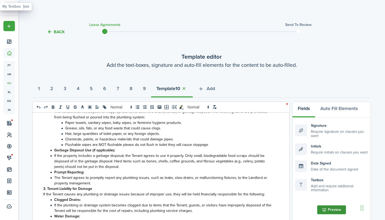
click at [326, 207] on button "Preview" at bounding box center [331, 209] width 29 height 9
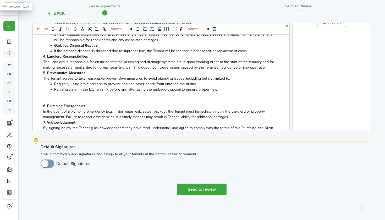
scroll to position [187, 0]
click at [214, 191] on button "Send to review" at bounding box center [202, 189] width 50 height 12
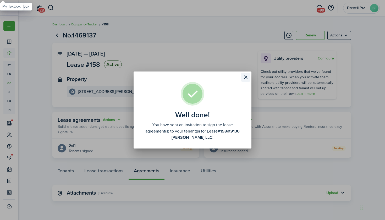
click at [245, 75] on button "Close modal" at bounding box center [245, 77] width 9 height 9
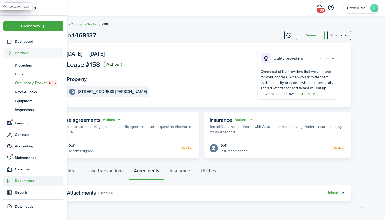
click at [22, 179] on span "Documents" at bounding box center [39, 180] width 48 height 5
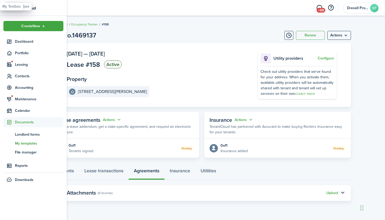
click at [27, 143] on span "My templates" at bounding box center [39, 143] width 48 height 5
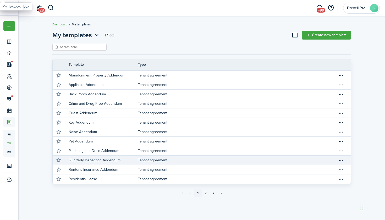
click at [102, 159] on p "Quarterly Inspection Addendum" at bounding box center [95, 159] width 52 height 5
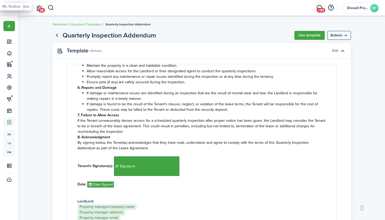
scroll to position [206, 0]
click at [307, 36] on button "Use template" at bounding box center [309, 35] width 30 height 9
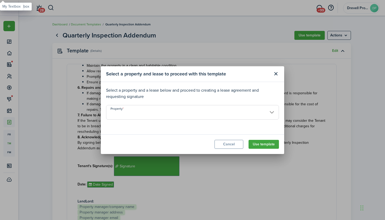
click at [259, 109] on input "Property" at bounding box center [192, 112] width 173 height 15
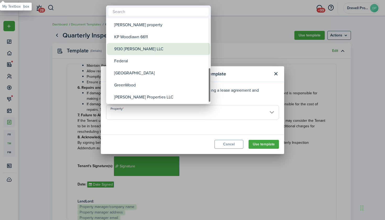
click at [158, 52] on div "9130 [PERSON_NAME] LLC" at bounding box center [160, 49] width 93 height 12
type input "9130 [PERSON_NAME] LLC"
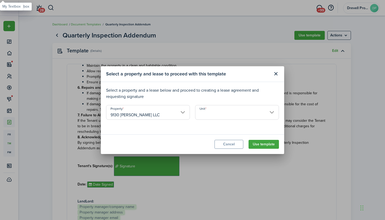
click at [216, 111] on input "Unit" at bounding box center [237, 112] width 84 height 15
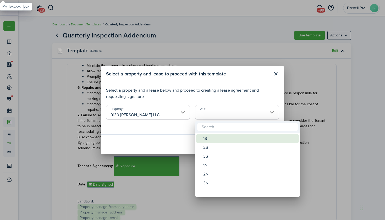
click at [209, 137] on div "1S" at bounding box center [249, 138] width 93 height 9
type input "1S"
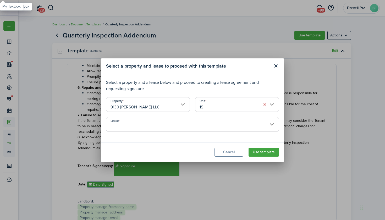
click at [196, 124] on input "Lease" at bounding box center [192, 124] width 173 height 15
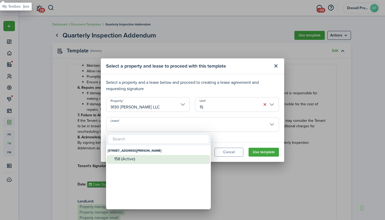
click at [166, 158] on div "158 (Active)" at bounding box center [160, 158] width 93 height 5
type input "[STREET_ADDRESS][PERSON_NAME]. Lease #158 (Active)"
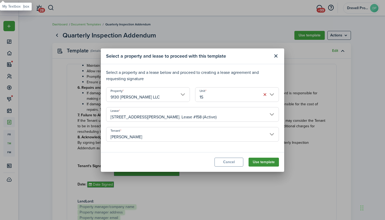
click at [258, 162] on button "Use template" at bounding box center [263, 162] width 30 height 9
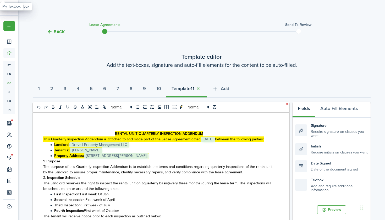
select select "fit"
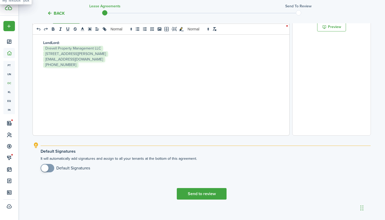
scroll to position [184, 0]
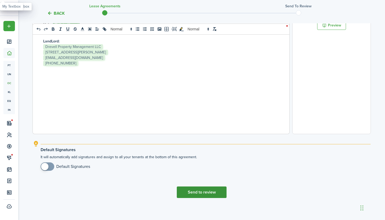
click at [209, 194] on button "Send to review" at bounding box center [202, 192] width 50 height 12
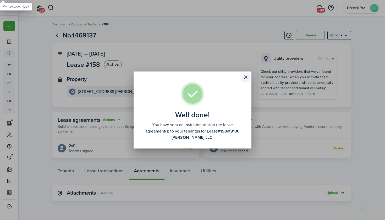
click at [244, 77] on button "Close modal" at bounding box center [245, 77] width 9 height 9
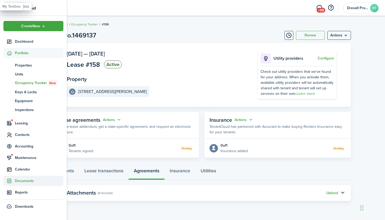
click at [18, 179] on span "Documents" at bounding box center [39, 180] width 48 height 5
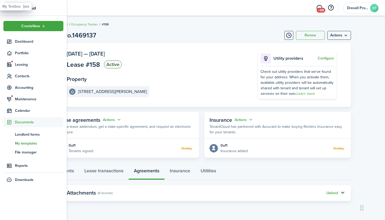
click at [26, 143] on span "My templates" at bounding box center [39, 143] width 48 height 5
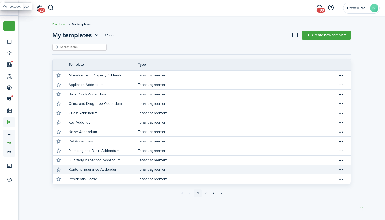
click at [104, 169] on p "Renter's Insurance Addendum" at bounding box center [93, 169] width 49 height 5
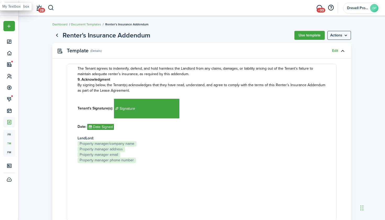
scroll to position [220, 0]
click at [311, 37] on button "Use template" at bounding box center [309, 35] width 30 height 9
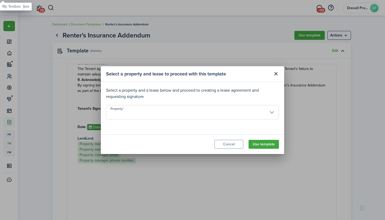
click at [251, 111] on input "Property" at bounding box center [192, 112] width 173 height 15
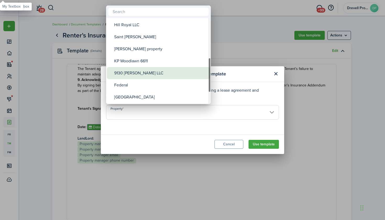
click at [150, 74] on div "9130 [PERSON_NAME] LLC" at bounding box center [160, 73] width 93 height 12
type input "9130 [PERSON_NAME] LLC"
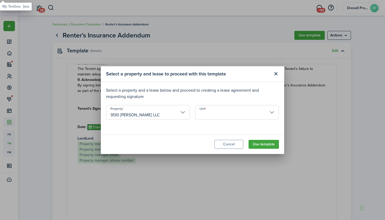
click at [210, 109] on input "Unit" at bounding box center [237, 112] width 84 height 15
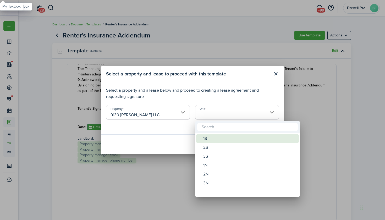
click at [209, 136] on div "1S" at bounding box center [249, 138] width 93 height 9
type input "1S"
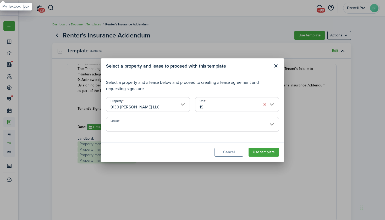
click at [206, 127] on input "Lease" at bounding box center [192, 124] width 173 height 15
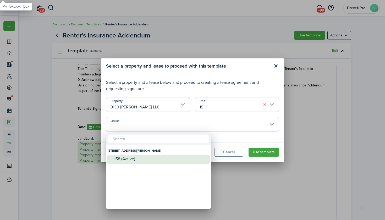
click at [180, 156] on div "158 (Active)" at bounding box center [160, 158] width 93 height 5
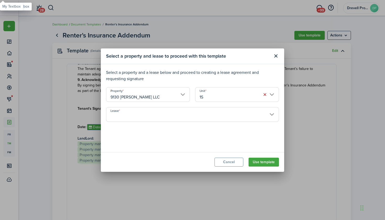
type input "[STREET_ADDRESS][PERSON_NAME]. Lease #158 (Active)"
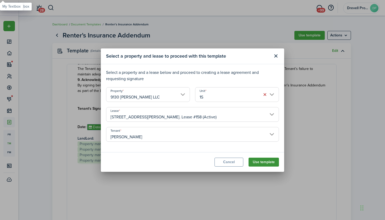
click at [258, 160] on button "Use template" at bounding box center [263, 162] width 30 height 9
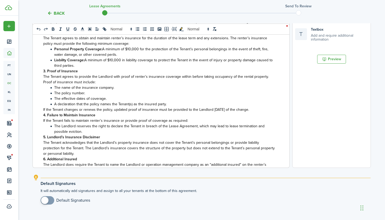
select select "fit"
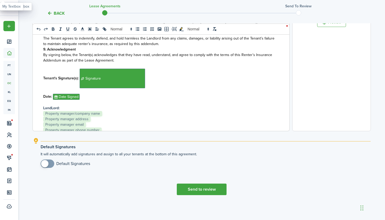
scroll to position [125, 0]
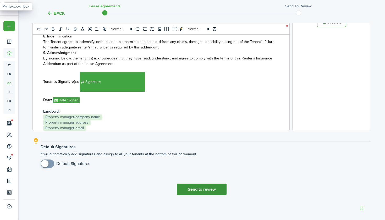
click at [205, 188] on button "Send to review" at bounding box center [202, 189] width 50 height 12
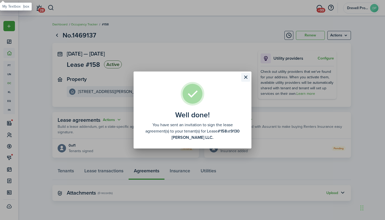
click at [245, 77] on button "Close modal" at bounding box center [245, 77] width 9 height 9
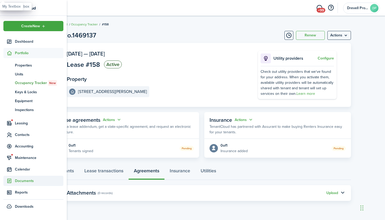
click at [19, 182] on span "Documents" at bounding box center [39, 180] width 48 height 5
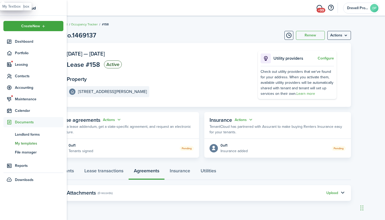
click at [30, 143] on span "My templates" at bounding box center [39, 143] width 48 height 5
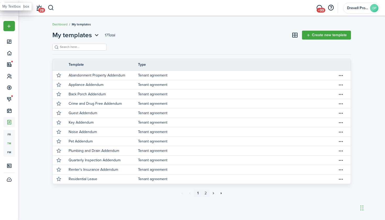
click at [206, 193] on link "2" at bounding box center [206, 193] width 8 height 8
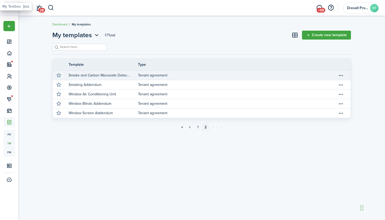
click at [135, 76] on link "Smoke and Carbon Monoxide Detector Addendum" at bounding box center [103, 75] width 69 height 9
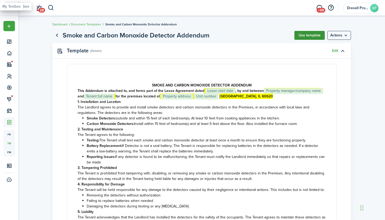
click at [305, 36] on button "Use template" at bounding box center [309, 35] width 30 height 9
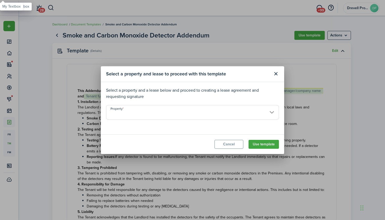
click at [240, 115] on input "Property" at bounding box center [192, 112] width 173 height 15
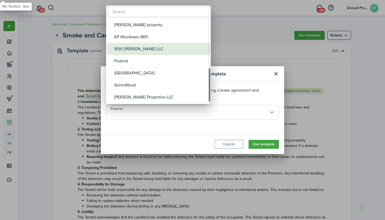
click at [149, 52] on div "9130 [PERSON_NAME] LLC" at bounding box center [160, 49] width 93 height 12
type input "9130 [PERSON_NAME] LLC"
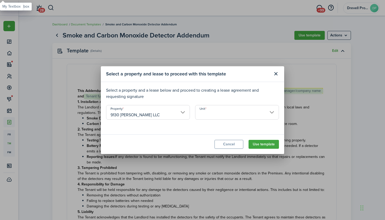
click at [207, 108] on input "Unit" at bounding box center [237, 112] width 84 height 15
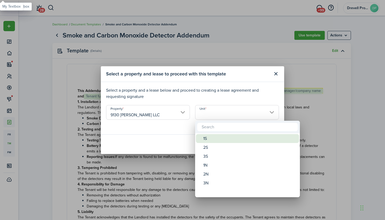
click at [202, 137] on span "Unit" at bounding box center [199, 138] width 7 height 7
type input "1S"
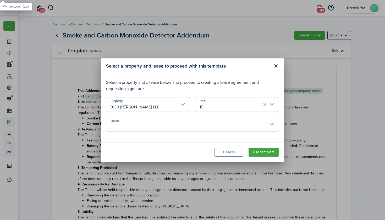
click at [190, 122] on input "Lease" at bounding box center [192, 124] width 173 height 15
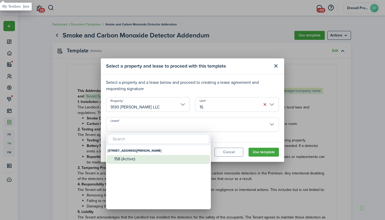
click at [159, 157] on div "158 (Active)" at bounding box center [160, 158] width 93 height 5
type input "[STREET_ADDRESS][PERSON_NAME]. Lease #158 (Active)"
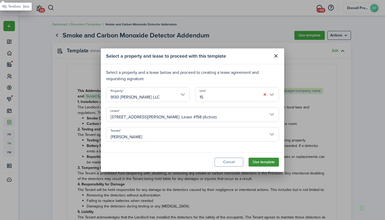
click at [257, 159] on button "Use template" at bounding box center [263, 162] width 30 height 9
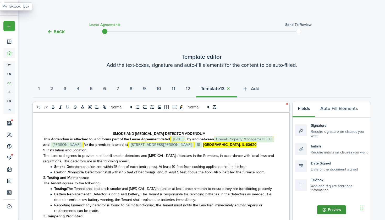
select select "fit"
click at [329, 210] on button "Preview" at bounding box center [331, 209] width 29 height 9
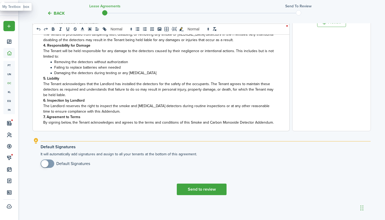
scroll to position [187, 0]
click at [209, 187] on button "Send to review" at bounding box center [202, 189] width 50 height 12
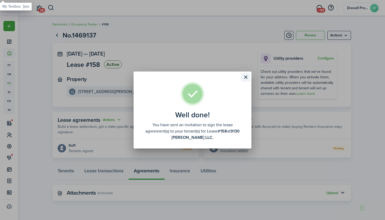
click at [244, 76] on button "Close modal" at bounding box center [245, 77] width 9 height 9
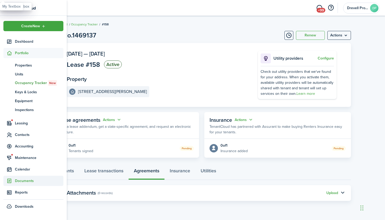
click at [19, 178] on span "Documents" at bounding box center [39, 180] width 48 height 5
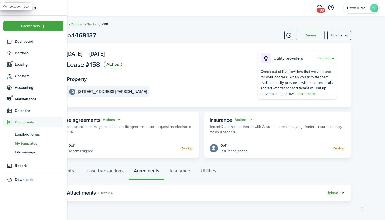
click at [26, 143] on span "My templates" at bounding box center [39, 143] width 48 height 5
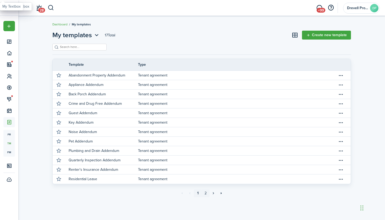
click at [206, 193] on link "2" at bounding box center [206, 193] width 8 height 8
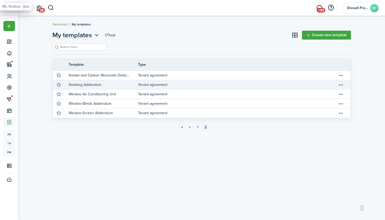
click at [162, 86] on link "Tenant agreement" at bounding box center [237, 84] width 199 height 9
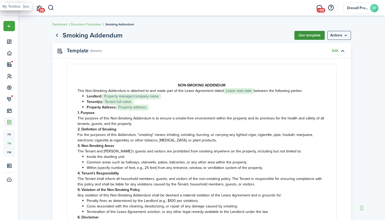
click at [304, 36] on button "Use template" at bounding box center [309, 35] width 30 height 9
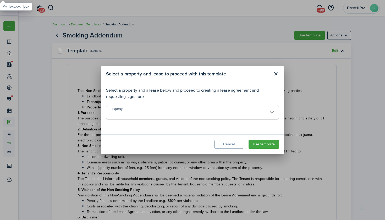
click at [240, 110] on input "Property" at bounding box center [192, 112] width 173 height 15
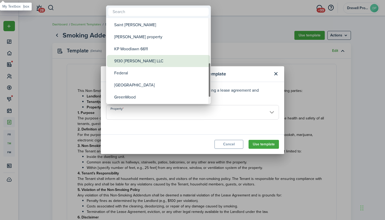
click at [149, 66] on div "9130 [PERSON_NAME] LLC" at bounding box center [160, 61] width 93 height 12
type input "9130 [PERSON_NAME] LLC"
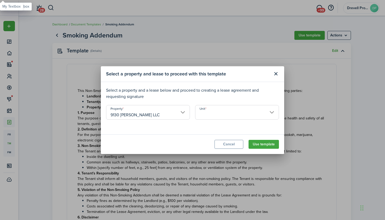
click at [214, 112] on input "Unit" at bounding box center [237, 112] width 84 height 15
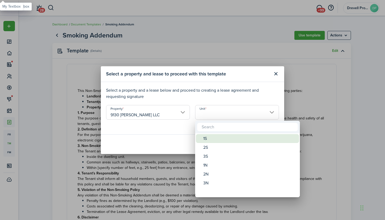
click at [209, 137] on div "1S" at bounding box center [249, 138] width 93 height 9
type input "1S"
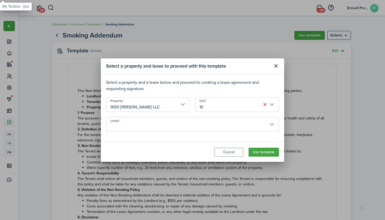
click at [209, 125] on input "Lease" at bounding box center [192, 124] width 173 height 15
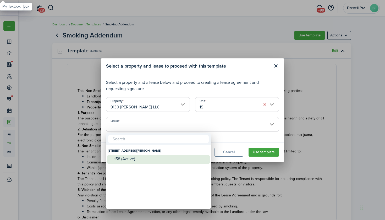
click at [170, 159] on div "158 (Active)" at bounding box center [160, 158] width 93 height 5
type input "[STREET_ADDRESS][PERSON_NAME]. Lease #158 (Active)"
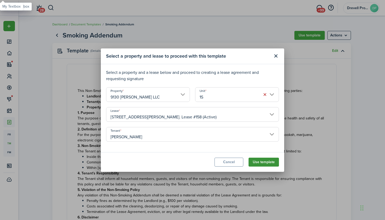
click at [260, 160] on button "Use template" at bounding box center [263, 162] width 30 height 9
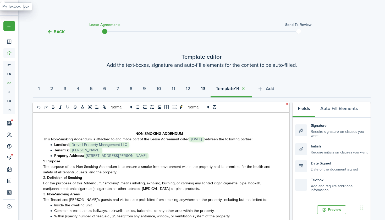
click at [205, 87] on strong "13" at bounding box center [203, 88] width 4 height 7
select select "fit"
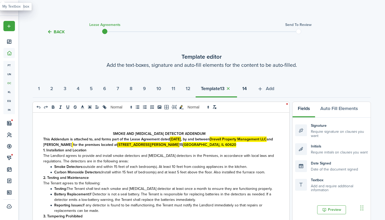
click at [247, 88] on strong "14" at bounding box center [244, 88] width 4 height 7
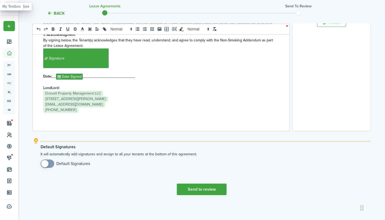
scroll to position [187, 0]
click at [211, 191] on button "Send to review" at bounding box center [202, 189] width 50 height 12
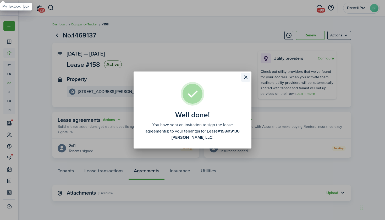
click at [244, 74] on button "Close modal" at bounding box center [245, 77] width 9 height 9
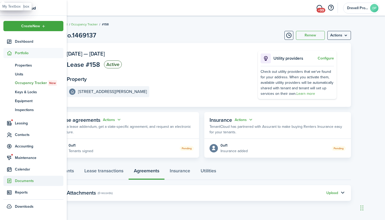
click at [16, 180] on span "Documents" at bounding box center [39, 180] width 48 height 5
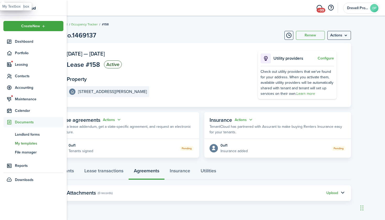
click at [30, 142] on span "My templates" at bounding box center [39, 143] width 48 height 5
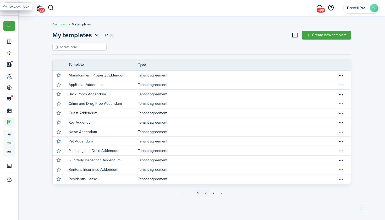
click at [206, 193] on link "2" at bounding box center [206, 193] width 8 height 8
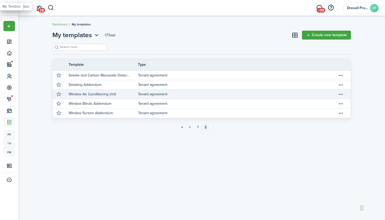
click at [155, 94] on link "Tenant agreement" at bounding box center [237, 94] width 199 height 9
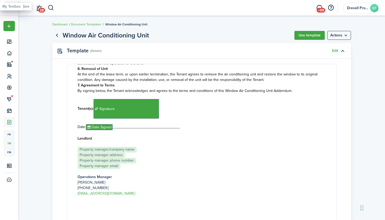
scroll to position [148, 0]
click at [310, 36] on button "Use template" at bounding box center [309, 35] width 30 height 9
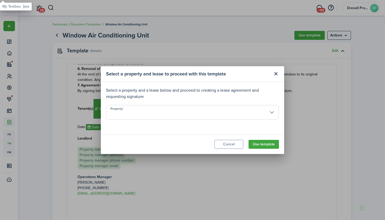
click at [237, 112] on input "Property" at bounding box center [192, 112] width 173 height 15
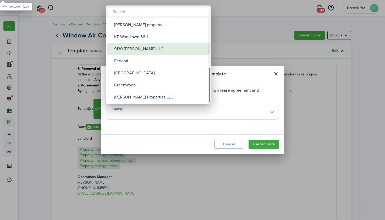
click at [160, 51] on div "9130 [PERSON_NAME] LLC" at bounding box center [160, 49] width 93 height 12
type input "9130 [PERSON_NAME] LLC"
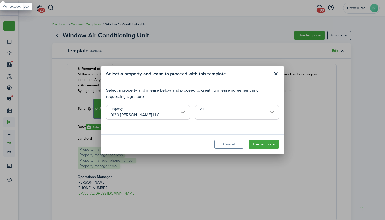
click at [206, 113] on input "Unit" at bounding box center [237, 112] width 84 height 15
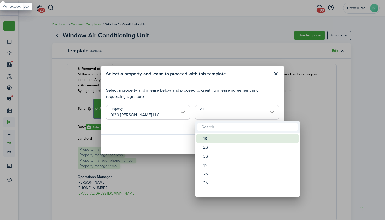
click at [204, 140] on div "1S" at bounding box center [249, 138] width 93 height 9
type input "1S"
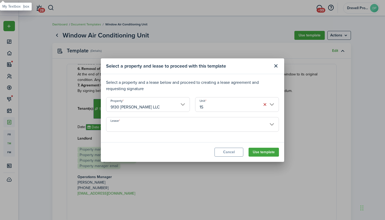
click at [200, 126] on input "Lease" at bounding box center [192, 124] width 173 height 15
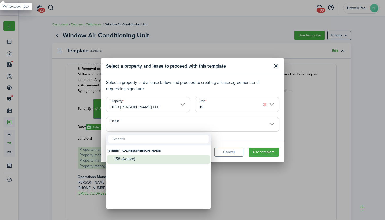
click at [172, 156] on div "158 (Active)" at bounding box center [160, 159] width 93 height 8
type input "[STREET_ADDRESS][PERSON_NAME]. Lease #158 (Active)"
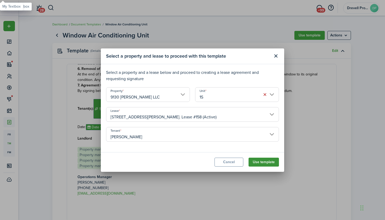
click at [267, 161] on button "Use template" at bounding box center [263, 162] width 30 height 9
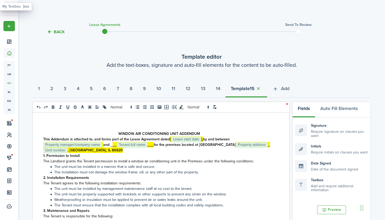
select select "fit"
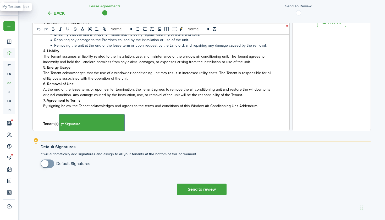
scroll to position [187, 0]
click at [199, 191] on button "Send to review" at bounding box center [202, 189] width 50 height 12
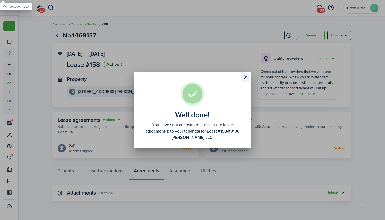
click at [245, 77] on button "Close modal" at bounding box center [245, 77] width 9 height 9
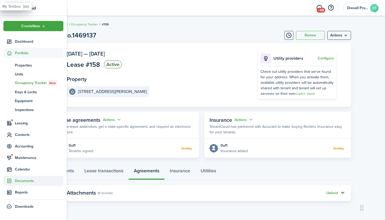
click at [24, 178] on span "Documents" at bounding box center [39, 180] width 48 height 5
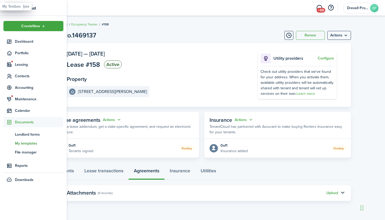
click at [29, 142] on span "My templates" at bounding box center [39, 143] width 48 height 5
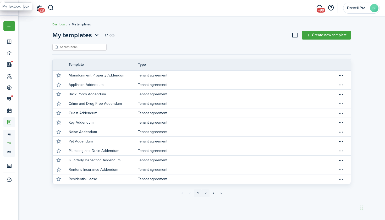
click at [206, 193] on link "2" at bounding box center [206, 193] width 8 height 8
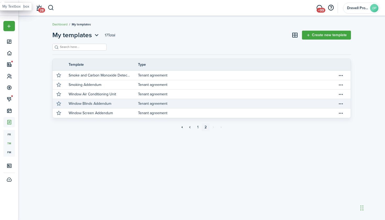
click at [148, 104] on link "Tenant agreement" at bounding box center [237, 103] width 199 height 9
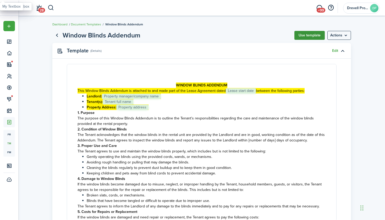
click at [313, 35] on button "Use template" at bounding box center [309, 35] width 30 height 9
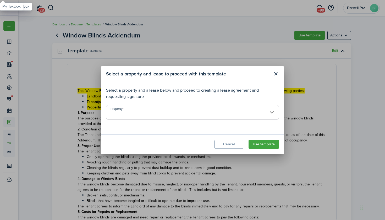
click at [266, 112] on input "Property" at bounding box center [192, 112] width 173 height 15
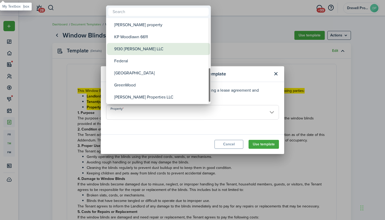
click at [161, 51] on div "9130 [PERSON_NAME] LLC" at bounding box center [160, 49] width 93 height 12
type input "9130 [PERSON_NAME] LLC"
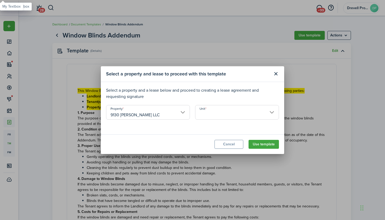
click at [210, 113] on input "Unit" at bounding box center [237, 112] width 84 height 15
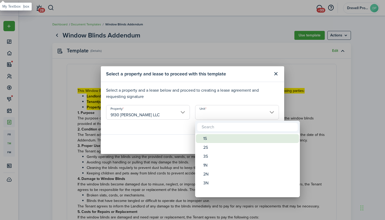
click at [211, 136] on div "1S" at bounding box center [249, 138] width 93 height 9
type input "1S"
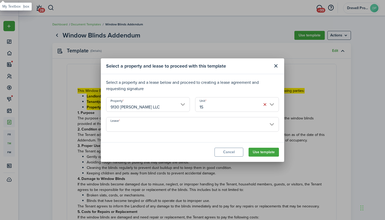
click at [214, 127] on input "Lease" at bounding box center [192, 124] width 173 height 15
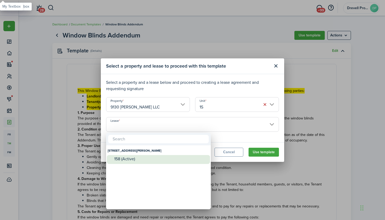
click at [178, 157] on div "158 (Active)" at bounding box center [160, 158] width 93 height 5
type input "[STREET_ADDRESS][PERSON_NAME]. Lease #158 (Active)"
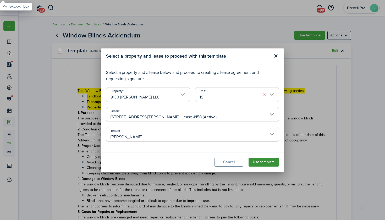
click at [259, 162] on button "Use template" at bounding box center [263, 162] width 30 height 9
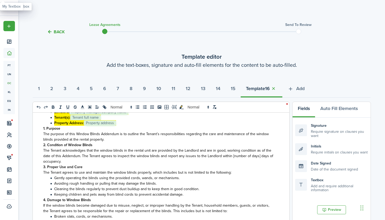
scroll to position [198, 0]
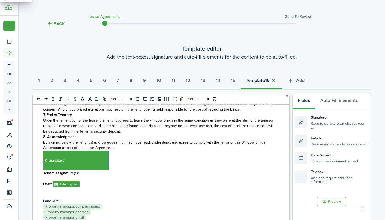
select select "fit"
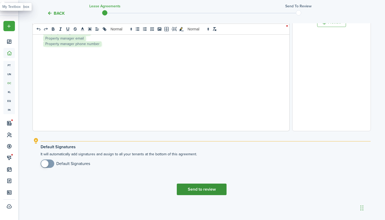
scroll to position [187, 0]
click at [209, 186] on button "Send to review" at bounding box center [202, 189] width 50 height 12
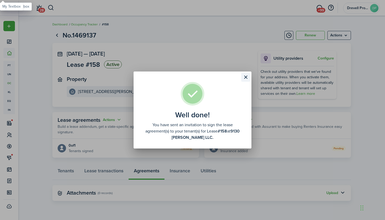
click at [247, 76] on button "Close modal" at bounding box center [245, 77] width 9 height 9
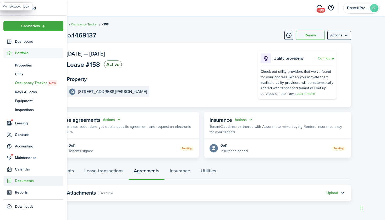
click at [19, 180] on span "Documents" at bounding box center [39, 180] width 48 height 5
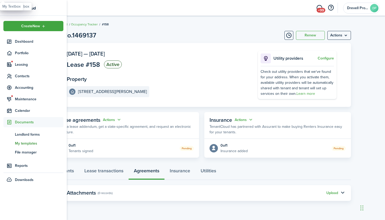
click at [28, 143] on span "My templates" at bounding box center [39, 143] width 48 height 5
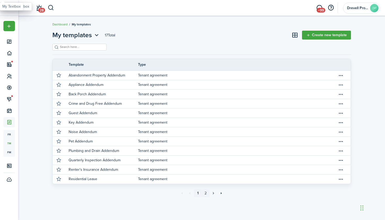
click at [205, 192] on link "2" at bounding box center [206, 193] width 8 height 8
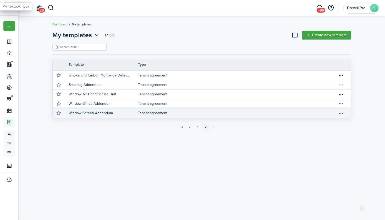
click at [151, 111] on link "Tenant agreement" at bounding box center [237, 112] width 199 height 9
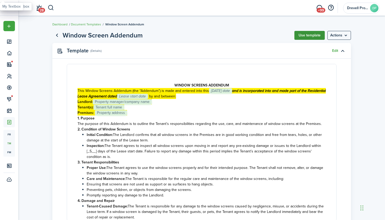
click at [306, 36] on button "Use template" at bounding box center [309, 35] width 30 height 9
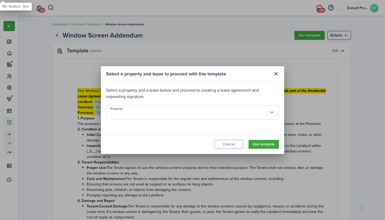
click at [236, 111] on input "Property" at bounding box center [192, 112] width 173 height 15
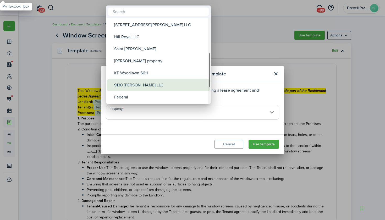
click at [163, 82] on div "9130 [PERSON_NAME] LLC" at bounding box center [160, 85] width 93 height 12
type input "9130 [PERSON_NAME] LLC"
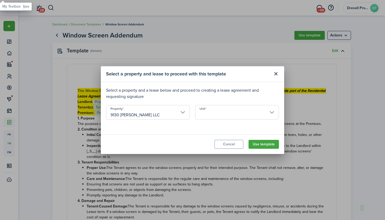
click at [236, 112] on input "Unit" at bounding box center [237, 112] width 84 height 15
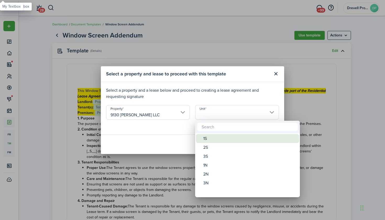
click at [216, 136] on div "1S" at bounding box center [249, 138] width 93 height 9
type input "1S"
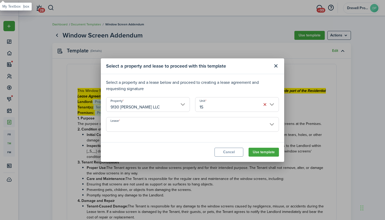
click at [220, 126] on input "Lease" at bounding box center [192, 124] width 173 height 15
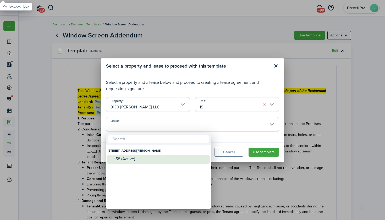
click at [179, 155] on div "158 (Active)" at bounding box center [160, 159] width 93 height 8
type input "[STREET_ADDRESS][PERSON_NAME]. Lease #158 (Active)"
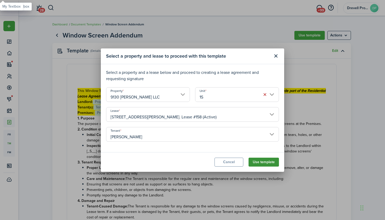
click at [260, 163] on button "Use template" at bounding box center [263, 162] width 30 height 9
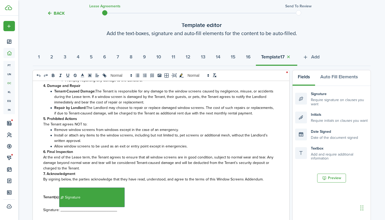
scroll to position [137, 0]
select select "fit"
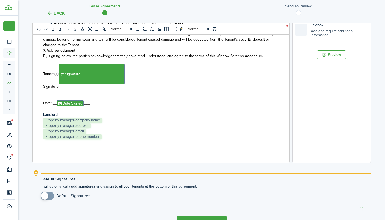
scroll to position [169, 0]
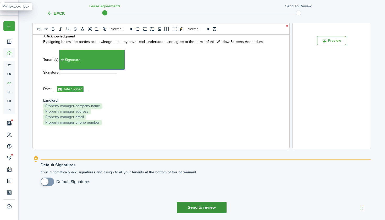
click at [215, 206] on button "Send to review" at bounding box center [202, 208] width 50 height 12
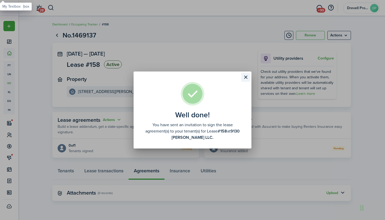
click at [245, 79] on button "Close modal" at bounding box center [245, 77] width 9 height 9
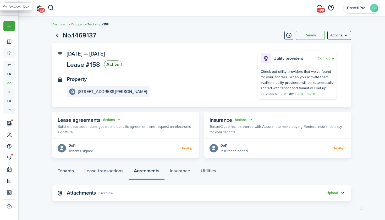
click at [80, 25] on link "Occupancy Tracker" at bounding box center [84, 24] width 27 height 5
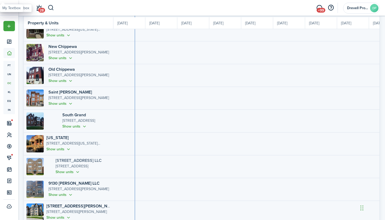
scroll to position [233, 0]
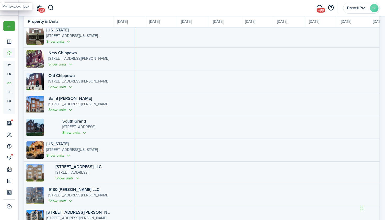
click at [51, 86] on button "Show units" at bounding box center [60, 87] width 25 height 6
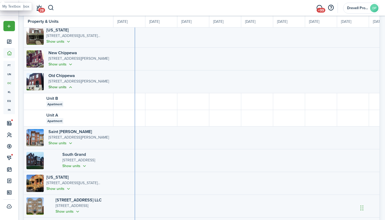
click at [51, 86] on button "Show units" at bounding box center [60, 87] width 25 height 6
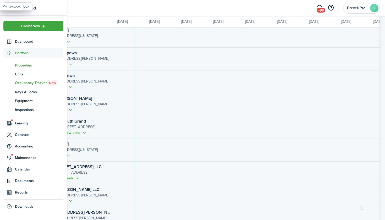
click at [23, 66] on span "Properties" at bounding box center [39, 65] width 48 height 5
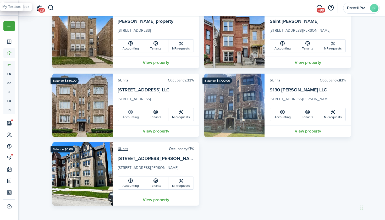
scroll to position [259, 0]
click at [279, 116] on link "Accounting" at bounding box center [282, 114] width 25 height 13
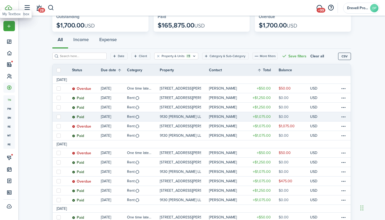
scroll to position [46, 0]
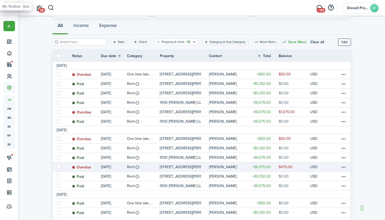
click at [56, 166] on link at bounding box center [59, 166] width 12 height 9
click at [59, 166] on label at bounding box center [59, 167] width 4 height 4
click at [57, 167] on input "checkbox" at bounding box center [56, 167] width 0 height 0
checkbox input "true"
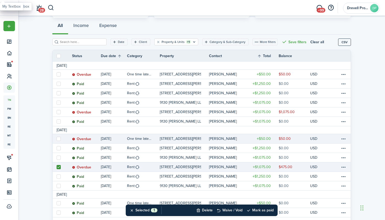
click at [59, 138] on label at bounding box center [59, 139] width 4 height 4
click at [57, 138] on input "checkbox" at bounding box center [56, 138] width 0 height 0
checkbox input "true"
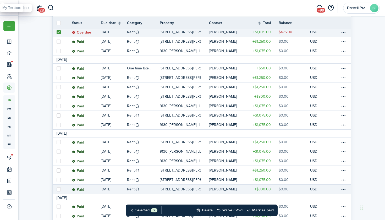
scroll to position [182, 0]
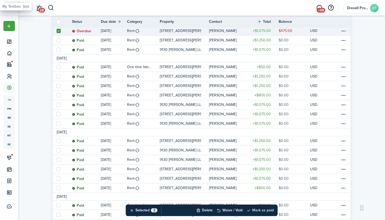
click at [263, 209] on button "Mark as paid" at bounding box center [259, 210] width 27 height 12
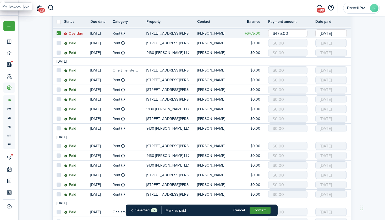
click at [261, 209] on button "Confirm" at bounding box center [259, 209] width 21 height 7
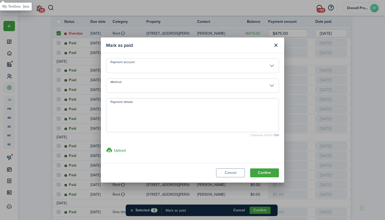
click at [225, 69] on input "Payment account" at bounding box center [192, 65] width 173 height 15
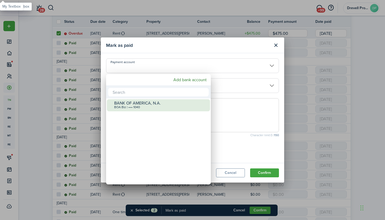
click at [179, 110] on div "BANK OF AMERICA, N.A. BOA Biz | •••• 1040" at bounding box center [160, 105] width 93 height 12
type input "•••• •••• •••• 1040"
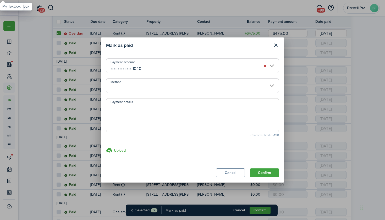
click at [199, 82] on input "Method" at bounding box center [192, 85] width 173 height 15
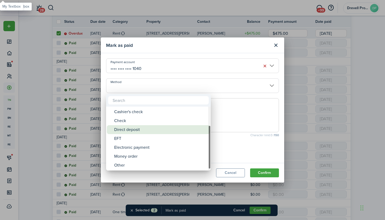
click at [141, 132] on div "Direct deposit" at bounding box center [160, 129] width 93 height 9
type input "Direct deposit"
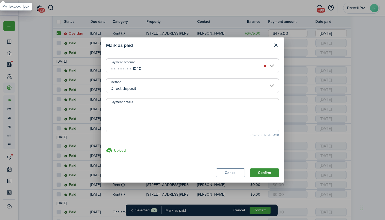
click at [259, 171] on button "Confirm" at bounding box center [264, 172] width 29 height 9
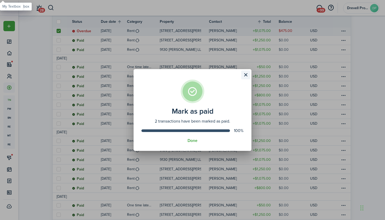
click at [245, 74] on button "Close modal" at bounding box center [245, 74] width 9 height 9
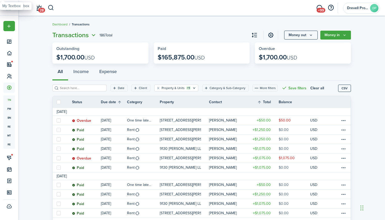
scroll to position [0, 0]
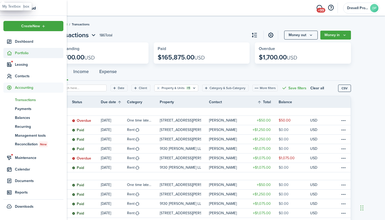
click at [23, 54] on span "Portfolio" at bounding box center [39, 52] width 48 height 5
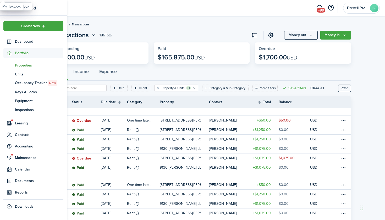
click at [22, 64] on span "Properties" at bounding box center [39, 65] width 48 height 5
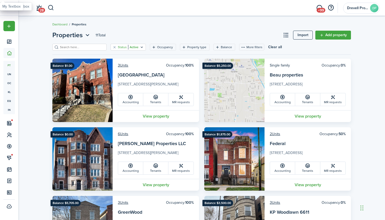
click at [140, 47] on icon "Open filter" at bounding box center [141, 47] width 4 height 4
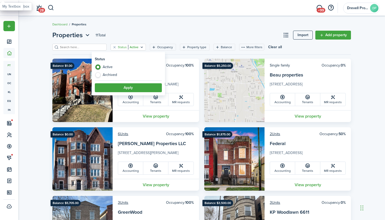
click at [112, 75] on label "Archived" at bounding box center [128, 74] width 67 height 5
radio input "false"
radio input "true"
click at [119, 87] on button "Apply" at bounding box center [128, 87] width 67 height 9
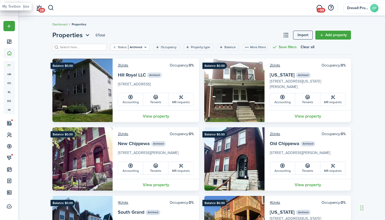
click at [58, 25] on link "Dashboard" at bounding box center [59, 24] width 15 height 5
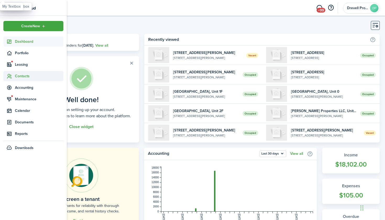
click at [15, 75] on span "Contacts" at bounding box center [39, 75] width 48 height 5
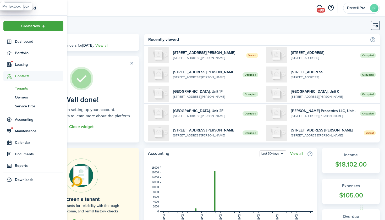
click at [16, 89] on span "Tenants" at bounding box center [39, 88] width 48 height 5
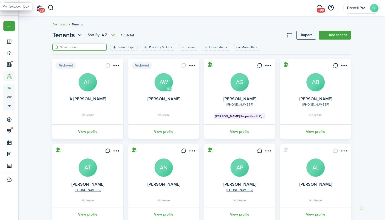
click at [96, 48] on input "search" at bounding box center [82, 47] width 46 height 5
type input "jasmine"
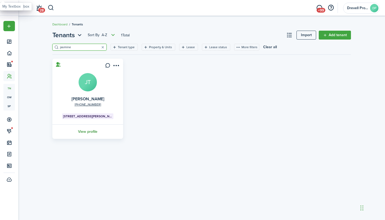
click at [87, 131] on link "View profile" at bounding box center [88, 131] width 72 height 14
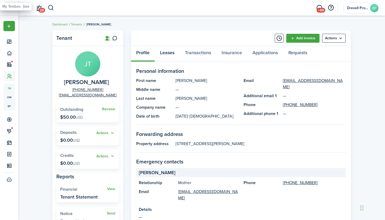
click at [170, 53] on link "Leases" at bounding box center [167, 54] width 25 height 16
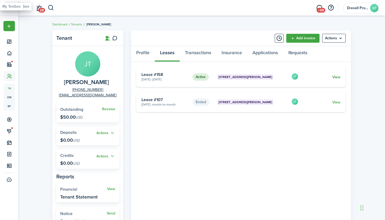
click at [335, 76] on link "View" at bounding box center [336, 76] width 8 height 5
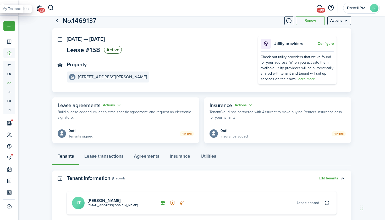
scroll to position [19, 0]
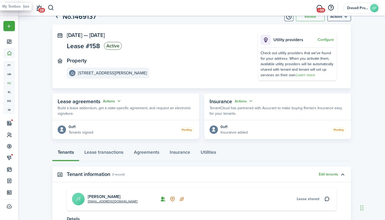
click at [110, 102] on button "Actions" at bounding box center [112, 101] width 19 height 6
click at [138, 88] on panel-main-body "Oct 01, 2025 — Sep 30, 2026 Lease #158 Active Property 9130 S. Bishop LLC, Unit…" at bounding box center [201, 56] width 298 height 64
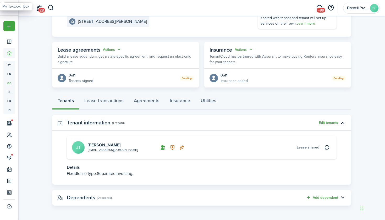
scroll to position [70, 0]
click at [115, 100] on link "Lease transactions" at bounding box center [103, 102] width 49 height 16
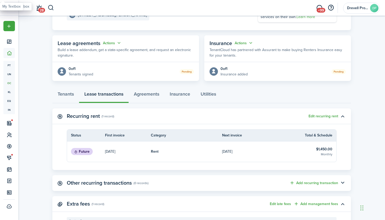
scroll to position [81, 0]
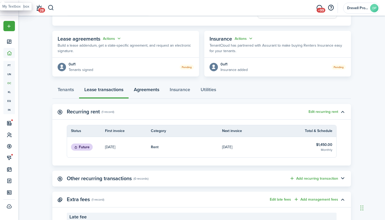
click at [145, 91] on link "Agreements" at bounding box center [146, 91] width 36 height 16
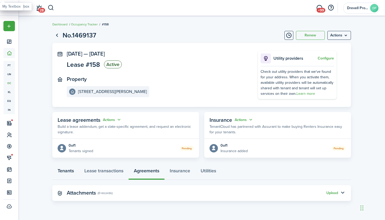
click at [66, 169] on link "Tenants" at bounding box center [65, 172] width 27 height 16
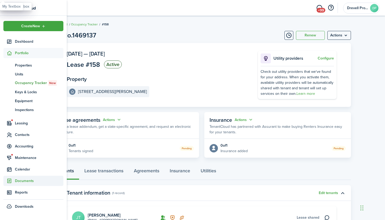
click at [16, 180] on span "Documents" at bounding box center [39, 180] width 48 height 5
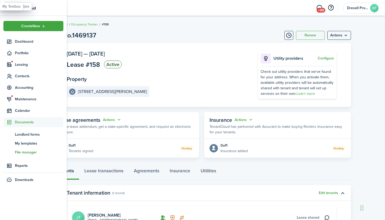
click at [23, 150] on span "File manager" at bounding box center [39, 151] width 48 height 5
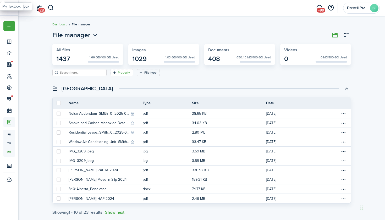
click at [123, 73] on filter-tag-label "Property" at bounding box center [124, 72] width 12 height 5
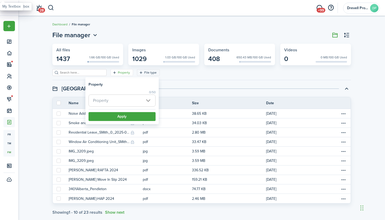
click at [120, 103] on span "Property" at bounding box center [122, 101] width 66 height 12
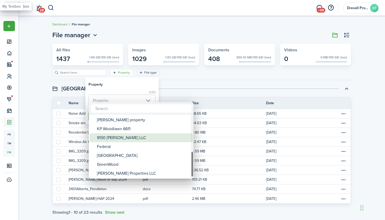
click at [116, 138] on div "9130 [PERSON_NAME] LLC" at bounding box center [143, 137] width 93 height 9
type input "9130 [PERSON_NAME] LLC"
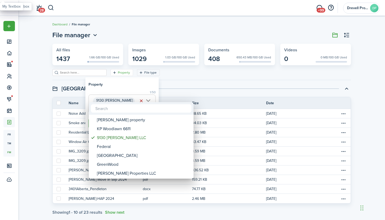
click at [124, 86] on div at bounding box center [192, 110] width 468 height 304
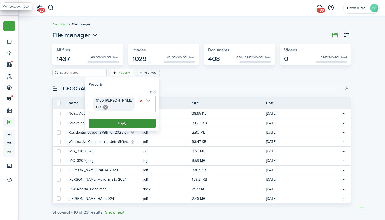
click at [121, 119] on button "Apply" at bounding box center [121, 123] width 67 height 9
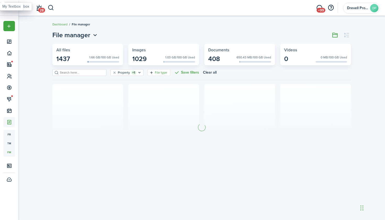
click at [159, 73] on filter-tag-label "File type" at bounding box center [161, 72] width 12 height 5
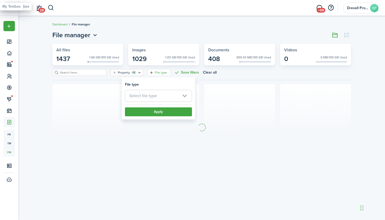
click at [156, 95] on span "Select file type" at bounding box center [158, 96] width 66 height 12
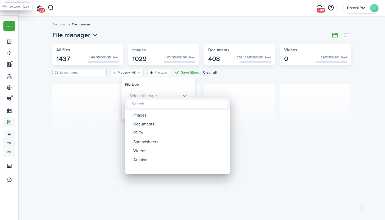
click at [156, 95] on div at bounding box center [192, 110] width 468 height 304
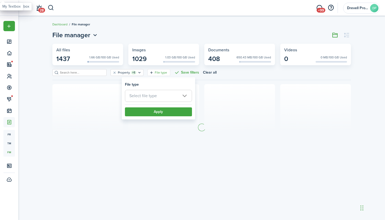
click at [159, 83] on filter-item-popup-header "File type" at bounding box center [158, 84] width 67 height 5
click at [225, 74] on div "Property +1 File type Save filters Clear all" at bounding box center [201, 74] width 298 height 11
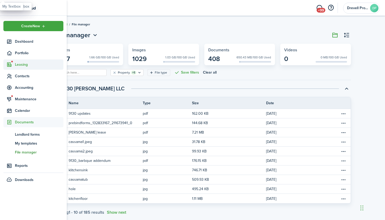
click at [19, 67] on span "Leasing" at bounding box center [39, 64] width 48 height 5
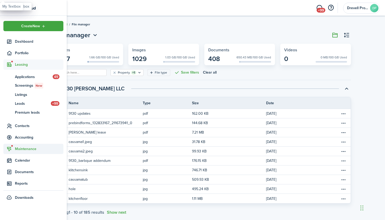
click at [21, 148] on span "Maintenance" at bounding box center [39, 148] width 48 height 5
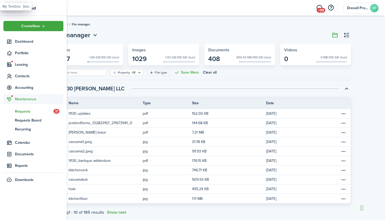
click at [31, 112] on span "Requests" at bounding box center [34, 111] width 38 height 5
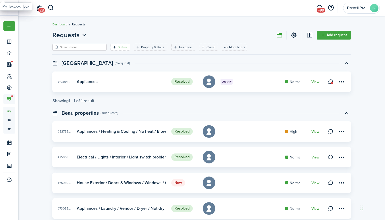
click at [125, 47] on filter-tag-label "Status" at bounding box center [122, 47] width 9 height 5
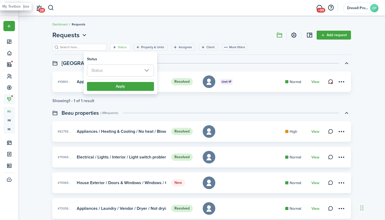
click at [121, 72] on span "Status" at bounding box center [120, 71] width 66 height 12
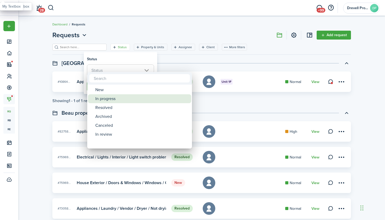
click at [109, 98] on div "In progress" at bounding box center [141, 98] width 93 height 9
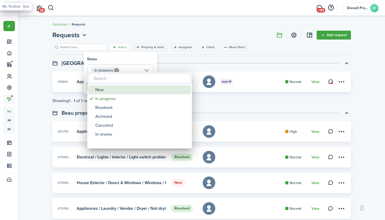
click at [107, 91] on div "New" at bounding box center [141, 89] width 93 height 9
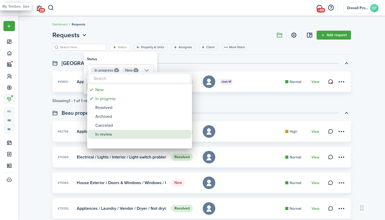
click at [102, 132] on div "In review" at bounding box center [141, 134] width 93 height 9
type input "In progress, New, In review"
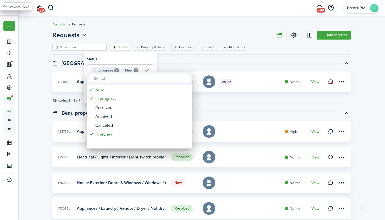
click at [122, 59] on div at bounding box center [192, 110] width 468 height 304
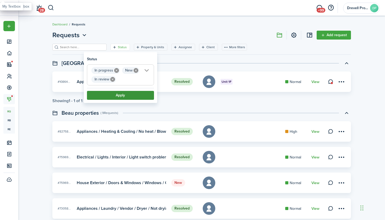
click at [119, 94] on button "Apply" at bounding box center [120, 95] width 67 height 9
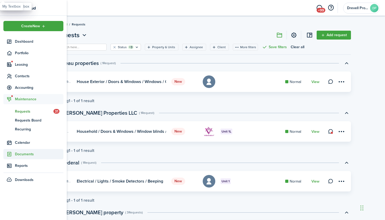
click at [19, 154] on span "Documents" at bounding box center [39, 153] width 48 height 5
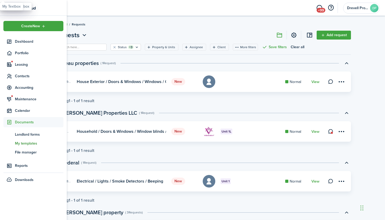
click at [24, 143] on span "My templates" at bounding box center [39, 143] width 48 height 5
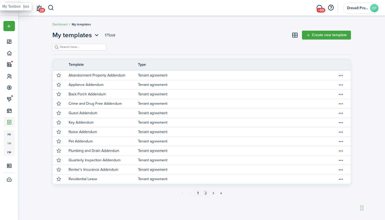
click at [206, 194] on link "2" at bounding box center [206, 193] width 8 height 8
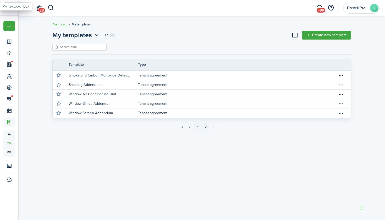
click at [197, 126] on link "1" at bounding box center [198, 127] width 8 height 8
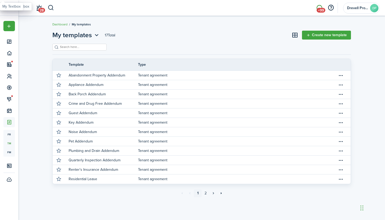
click at [321, 6] on link "+99" at bounding box center [319, 7] width 10 height 13
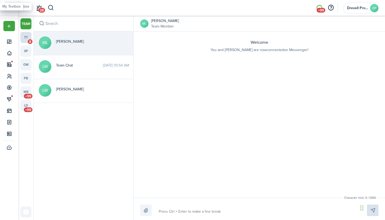
click at [25, 38] on link "tt 8" at bounding box center [25, 37] width 11 height 11
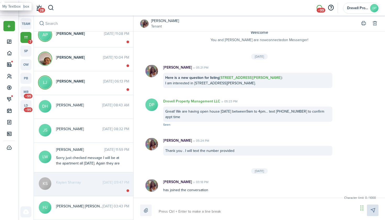
scroll to position [286, 0]
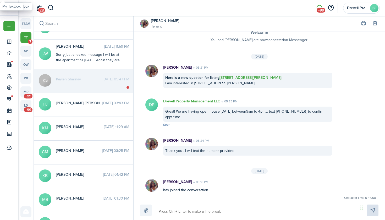
click at [74, 24] on input "search" at bounding box center [83, 23] width 99 height 15
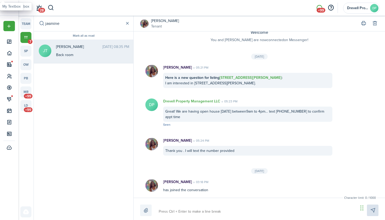
type input "jasmine"
click at [69, 54] on div "Back room" at bounding box center [88, 54] width 65 height 5
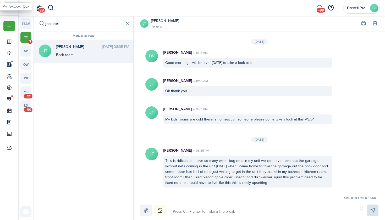
scroll to position [620, 0]
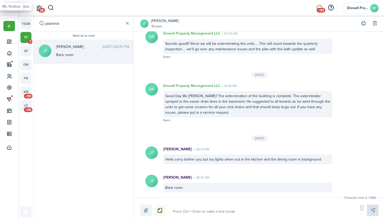
click at [191, 210] on textarea at bounding box center [263, 211] width 185 height 9
type textarea "G"
type textarea "Go"
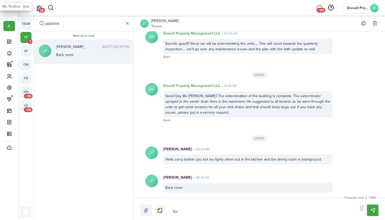
type textarea "Goo"
type textarea "Good"
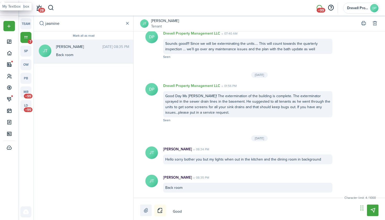
type textarea "Good"
type textarea "Good D"
type textarea "Good Da"
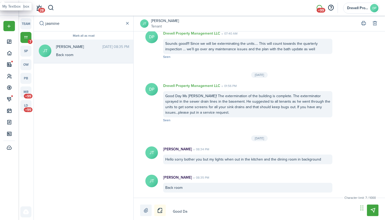
type textarea "Good Day"
type textarea "Good Day M"
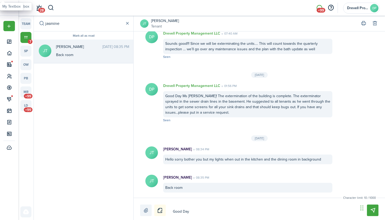
type textarea "Good Day M"
type textarea "Good Day Ms"
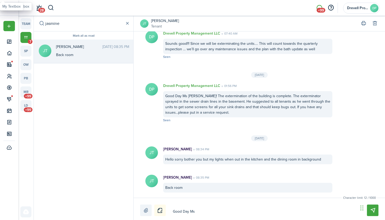
type textarea "Good Day Ms J"
type textarea "Good Day Ms Ja"
type textarea "Good Day Ms Jam"
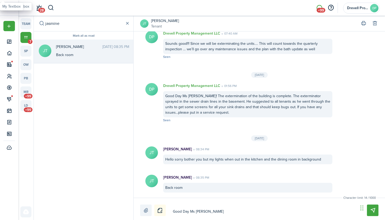
type textarea "Good Day Ms Jam"
type textarea "Good Day Ms Jams"
type textarea "Good Day Ms Jamsi"
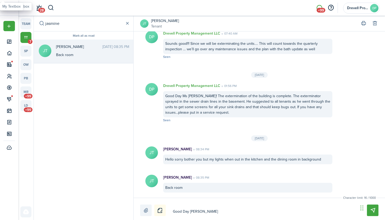
type textarea "Good Day Ms Jamsim"
type textarea "Good Day Ms Jamsime"
type textarea "Good Day Ms Jamsime!"
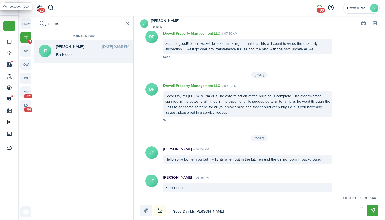
type textarea "Good Day Ms Jamsime!"
type textarea "Good Day Ms Jamsime"
type textarea "Good Day Ms Jamsim"
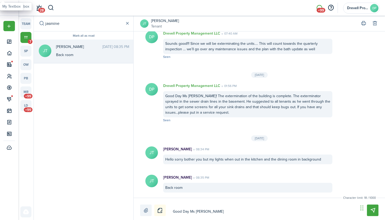
type textarea "Good Day Ms Jamsi"
type textarea "Good Day Ms Jamsin"
type textarea "Good Day Ms Jamsine"
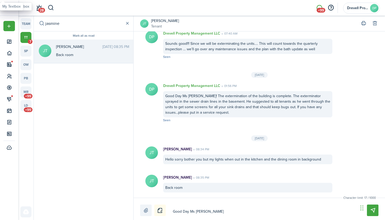
type textarea "Good Day Ms Jamsine"
type textarea "Good Day Ms Jamsine!"
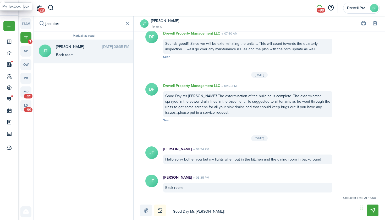
type textarea "Good Day Ms Jamsine!"
type textarea "Good Day Ms Jamsine"
type textarea "Good Day Ms Jamsin"
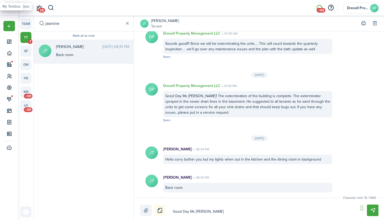
type textarea "Good Day Ms Jamsin"
type textarea "Good Day Ms Jamsi"
type textarea "Good Day Ms Jams"
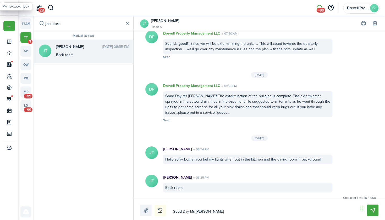
type textarea "Good Day Ms Jam"
type textarea "Good Day Ms Ja"
type textarea "Good Day Ms Jas"
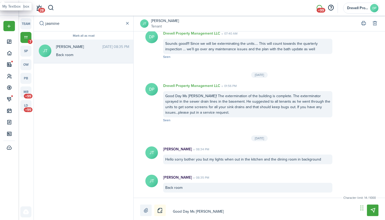
type textarea "Good Day Ms Jas"
type textarea "Good Day Ms Jasm"
type textarea "Good Day Ms Jas"
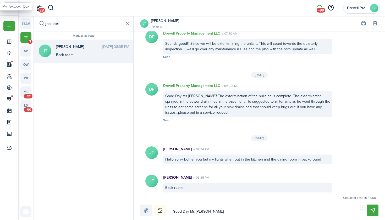
type textarea "Good Day Ms Jasm"
type textarea "Good Day Ms Jasmi"
type textarea "Good Day Ms Jasmin"
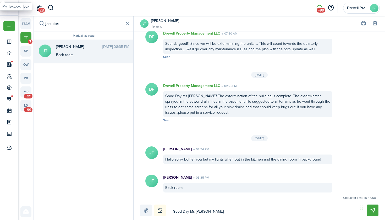
type textarea "Good Day Ms Jasmin"
type textarea "Good Day Ms Jasmine"
type textarea "Good Day Ms Jasmine!"
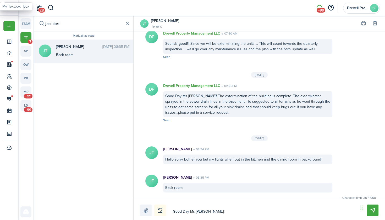
type textarea "Good Day Ms Jasmine!"
type textarea "Good Day Ms Jasmine! Y"
type textarea "Good Day Ms Jasmine! Yo"
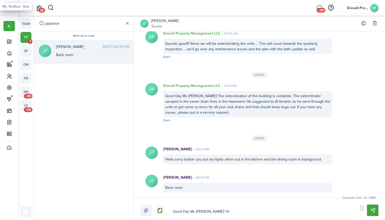
type textarea "Good Day Ms Jasmine! Yo"
type textarea "Good Day Ms Jasmine! You"
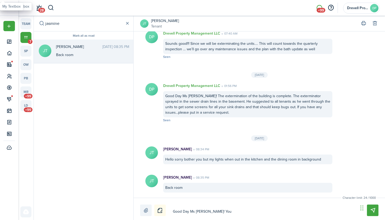
type textarea "Good Day Ms Jasmine! You w"
type textarea "Good Day Ms Jasmine! You wi"
type textarea "Good Day Ms Jasmine! You wil"
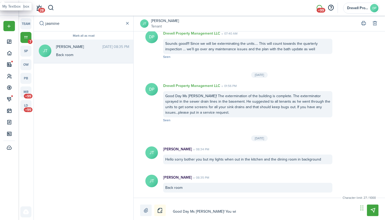
type textarea "Good Day Ms Jasmine! You wil"
type textarea "Good Day Ms Jasmine! You will"
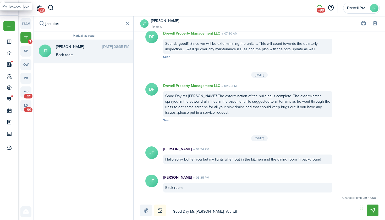
type textarea "Good Day Ms Jasmine! You will s"
type textarea "Good Day Ms Jasmine! You will se"
type textarea "Good Day Ms Jasmine! You will see"
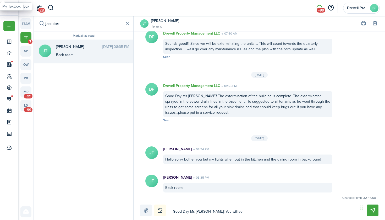
type textarea "Good Day Ms Jasmine! You will see"
type textarea "Good Day Ms Jasmine! You will see t"
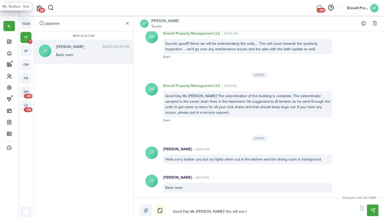
type textarea "Good Day Ms Jasmine! You will see th"
type textarea "Good Day Ms Jasmine! You will see the"
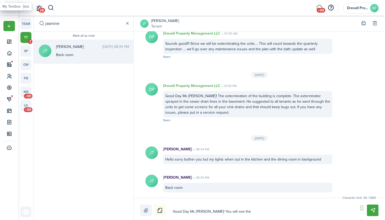
type textarea "Good Day Ms Jasmine! You will see the"
type textarea "Good Day Ms Jasmine! You will see the r"
type textarea "Good Day Ms Jasmine! You will see the re"
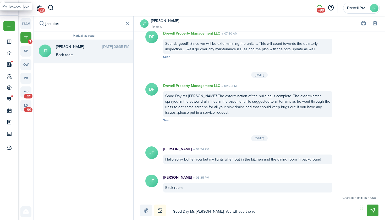
type textarea "Good Day Ms Jasmine! You will see the ren"
type textarea "Good Day Ms Jasmine! You will see the rene"
type textarea "Good Day Ms Jasmine! You will see the renew"
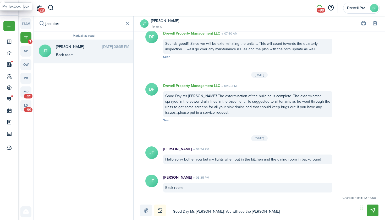
type textarea "Good Day Ms Jasmine! You will see the renew"
type textarea "Good Day Ms Jasmine! You will see the renewa"
type textarea "Good Day Ms Jasmine! You will see the renewal"
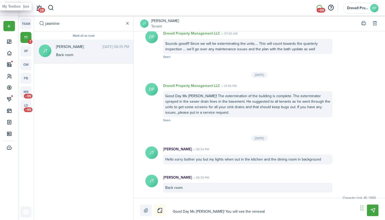
type textarea "Good Day Ms Jasmine! You will see the renewal"
type textarea "Good Day Ms Jasmine! You will see the renewal l"
type textarea "Good Day Ms Jasmine! You will see the renewal le"
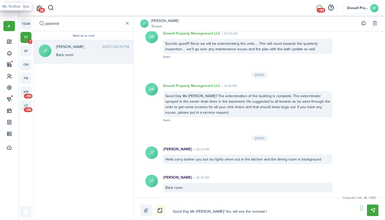
type textarea "Good Day Ms Jasmine! You will see the renewal le"
type textarea "Good Day Ms Jasmine! You will see the renewal lea"
type textarea "Good Day Ms Jasmine! You will see the renewal leas"
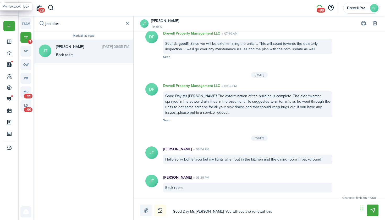
type textarea "Good Day Ms Jasmine! You will see the renewal lease"
type textarea "Good Day Ms Jasmine! You will see the renewal lease a"
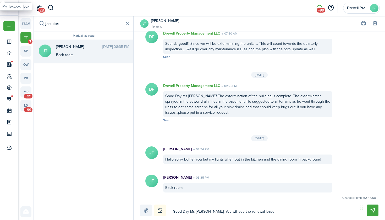
type textarea "Good Day Ms Jasmine! You will see the renewal lease a"
type textarea "Good Day Ms Jasmine! You will see the renewal lease an"
type textarea "Good Day Ms Jasmine! You will see the renewal lease and"
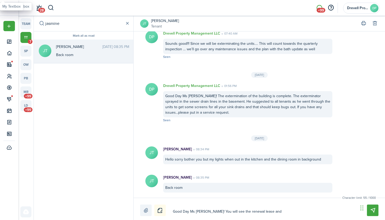
type textarea "Good Day Ms Jasmine! You will see the renewal lease and"
type textarea "Good Day Ms Jasmine! You will see the renewal lease and t"
type textarea "Good Day Ms Jasmine! You will see the renewal lease and th"
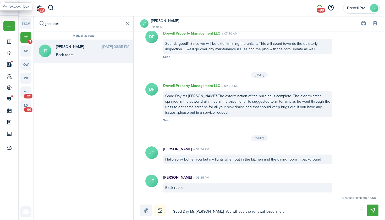
type textarea "Good Day Ms Jasmine! You will see the renewal lease and th"
type textarea "Good Day Ms Jasmine! You will see the renewal lease and the"
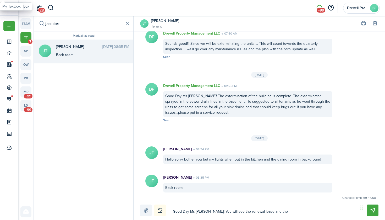
type textarea "Good Day Ms Jasmine! You will see the renewal lease and the a"
type textarea "Good Day Ms Jasmine! You will see the renewal lease and the ad"
type textarea "Good Day Ms Jasmine! You will see the renewal lease and the add"
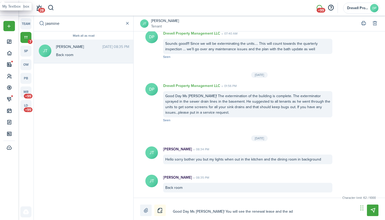
type textarea "Good Day Ms Jasmine! You will see the renewal lease and the add"
type textarea "Good Day Ms Jasmine! You will see the renewal lease and the adde"
type textarea "Good Day Ms Jasmine! You will see the renewal lease and the adden"
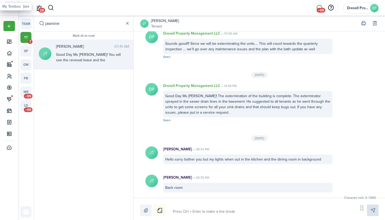
scroll to position [678, 0]
